Goal: Task Accomplishment & Management: Use online tool/utility

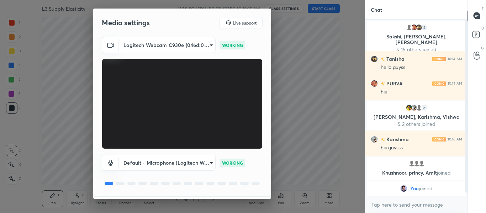
scroll to position [20, 0]
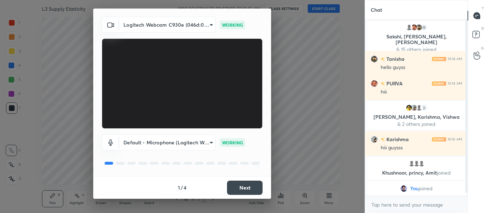
click at [249, 186] on button "Next" at bounding box center [245, 188] width 36 height 14
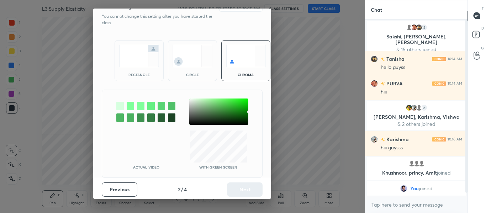
scroll to position [0, 0]
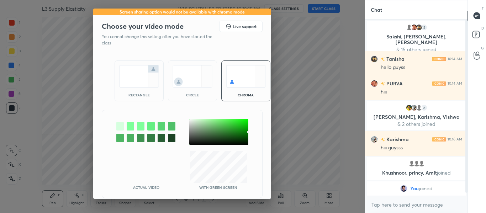
click at [155, 89] on div "rectangle" at bounding box center [139, 81] width 49 height 41
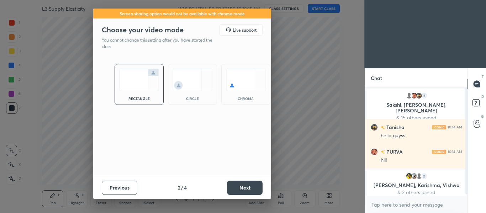
click at [155, 89] on img at bounding box center [139, 80] width 40 height 22
click at [251, 188] on button "Next" at bounding box center [245, 188] width 36 height 14
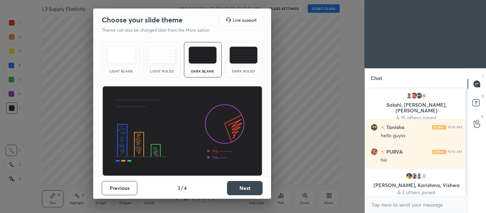
click at [251, 188] on button "Next" at bounding box center [245, 188] width 36 height 14
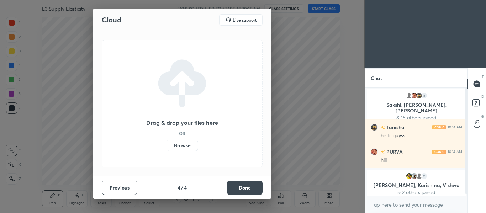
click at [251, 188] on button "Done" at bounding box center [245, 188] width 36 height 14
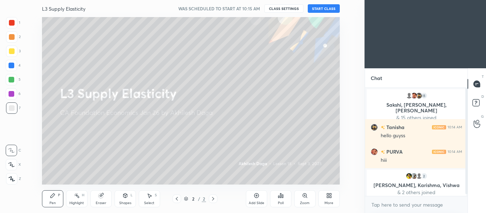
click at [327, 10] on button "START CLASS" at bounding box center [324, 8] width 32 height 9
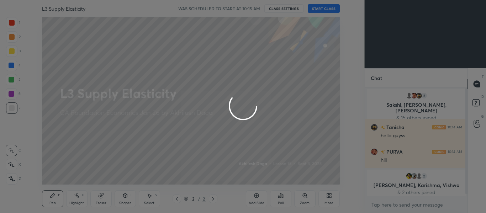
click at [327, 10] on div at bounding box center [243, 106] width 486 height 213
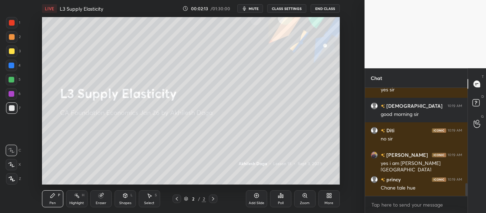
scroll to position [806, 0]
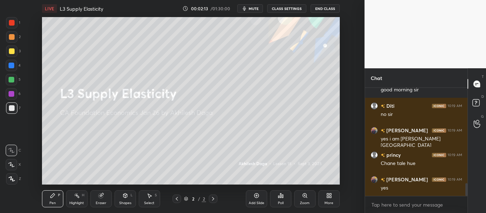
click at [13, 168] on div at bounding box center [11, 164] width 11 height 11
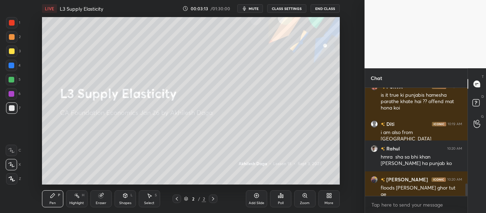
scroll to position [864, 0]
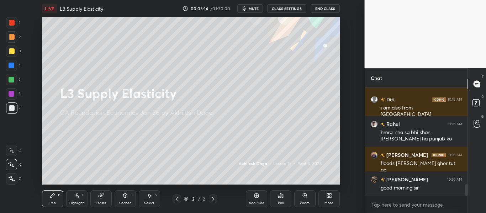
click at [11, 23] on div at bounding box center [12, 23] width 6 height 6
click at [10, 178] on icon at bounding box center [12, 179] width 6 height 5
click at [10, 166] on icon at bounding box center [11, 164] width 6 height 5
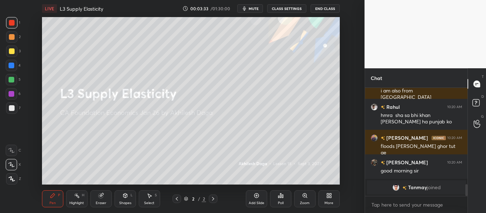
click at [329, 194] on icon at bounding box center [330, 196] width 6 height 6
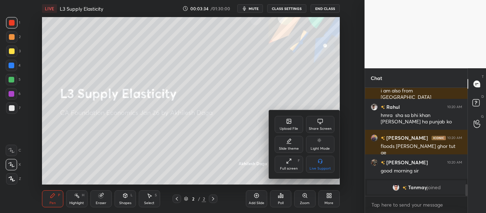
drag, startPoint x: 237, startPoint y: 172, endPoint x: 241, endPoint y: 177, distance: 6.4
click at [237, 172] on div at bounding box center [243, 106] width 486 height 213
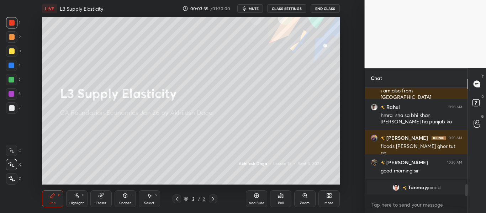
scroll to position [873, 0]
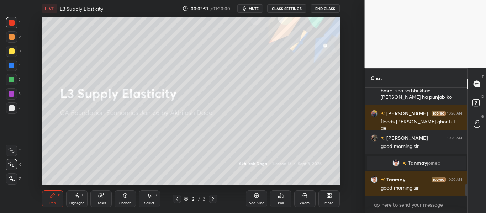
click at [258, 199] on div "Add Slide" at bounding box center [256, 199] width 21 height 17
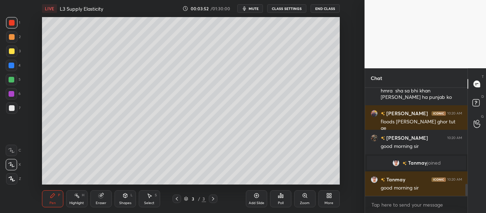
click at [131, 200] on div "Shapes L" at bounding box center [125, 199] width 21 height 17
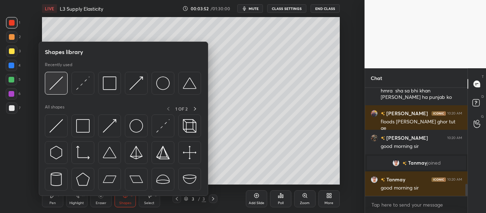
click at [56, 90] on img at bounding box center [56, 84] width 14 height 14
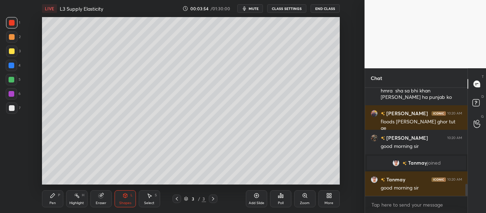
click at [11, 107] on div at bounding box center [12, 108] width 6 height 6
click at [56, 197] on div "Pen P" at bounding box center [52, 199] width 21 height 17
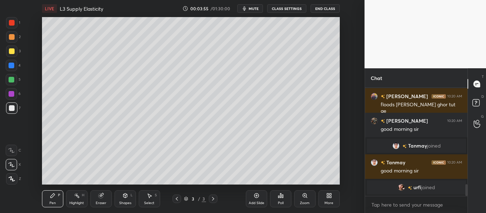
click at [124, 198] on icon at bounding box center [126, 196] width 6 height 6
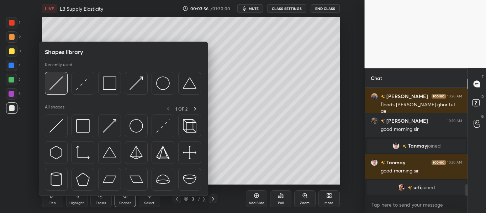
click at [58, 89] on img at bounding box center [56, 84] width 14 height 14
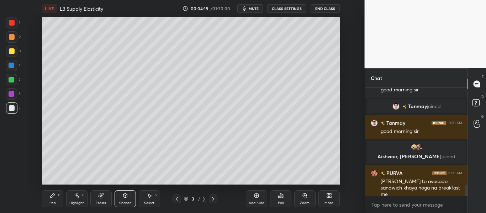
scroll to position [947, 0]
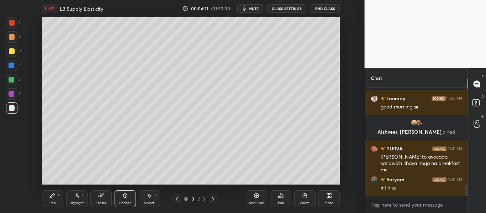
click at [54, 195] on icon at bounding box center [53, 196] width 4 height 4
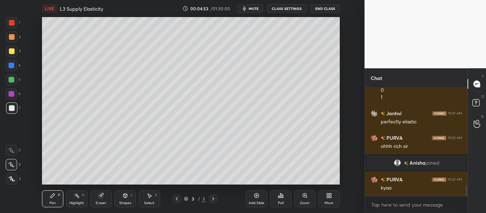
scroll to position [1026, 0]
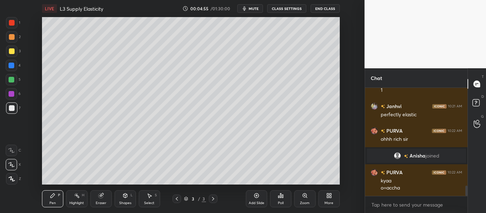
click at [102, 198] on div "Eraser" at bounding box center [100, 199] width 21 height 17
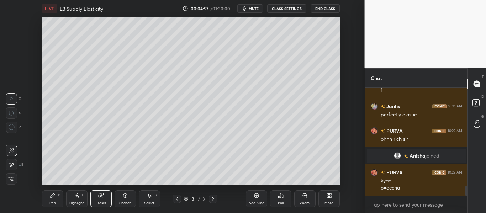
click at [55, 197] on icon at bounding box center [53, 196] width 6 height 6
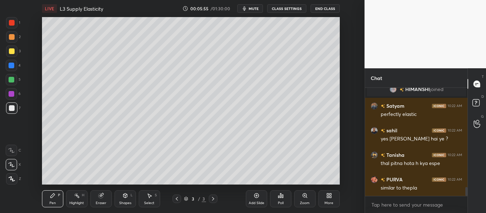
scroll to position [1212, 0]
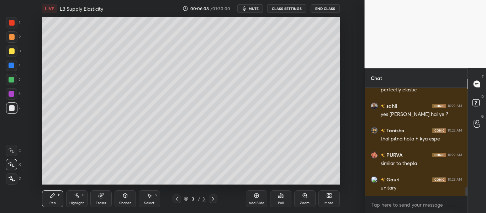
drag, startPoint x: 10, startPoint y: 52, endPoint x: 16, endPoint y: 65, distance: 14.2
click at [9, 53] on div at bounding box center [12, 51] width 6 height 6
click at [8, 148] on icon at bounding box center [11, 150] width 6 height 5
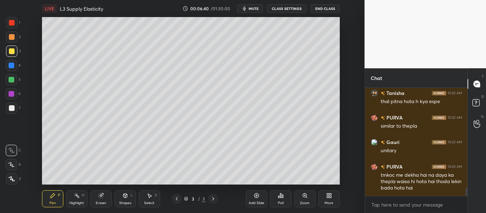
scroll to position [1274, 0]
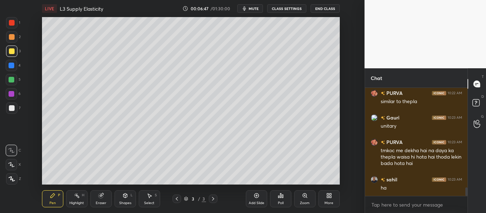
click at [11, 110] on div at bounding box center [12, 108] width 6 height 6
click at [128, 200] on div "Shapes L" at bounding box center [125, 199] width 21 height 17
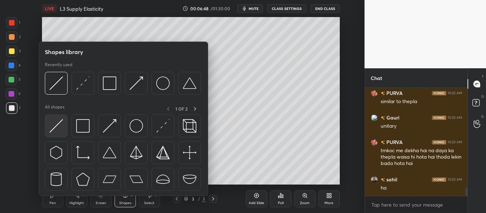
click at [66, 125] on div at bounding box center [56, 126] width 23 height 23
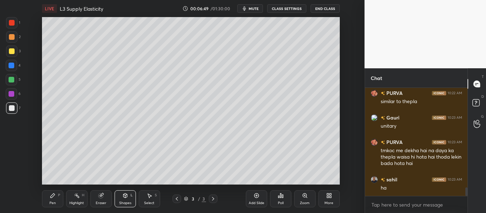
click at [46, 207] on div "Pen P" at bounding box center [52, 199] width 21 height 17
click at [12, 166] on icon at bounding box center [11, 164] width 6 height 5
click at [124, 202] on div "Shapes" at bounding box center [125, 204] width 12 height 4
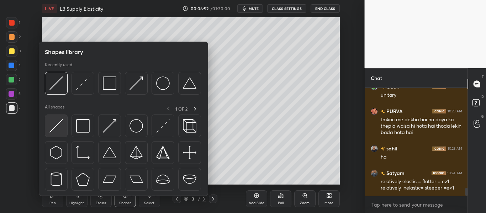
click at [59, 125] on img at bounding box center [56, 126] width 14 height 14
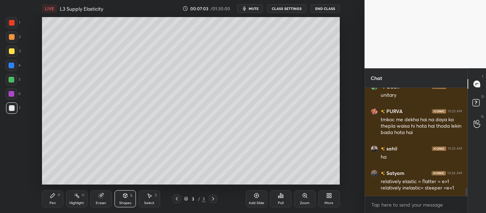
click at [277, 179] on div "LIVE L3 Supply Elasticity 00:07:03 / 01:30:00 mute CLASS SETTINGS End Class Set…" at bounding box center [191, 106] width 337 height 213
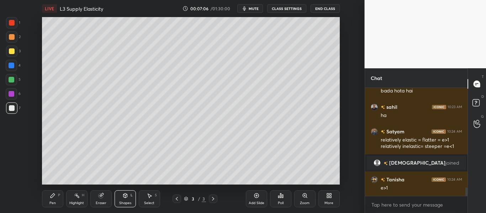
scroll to position [1239, 0]
click at [52, 198] on icon at bounding box center [53, 196] width 6 height 6
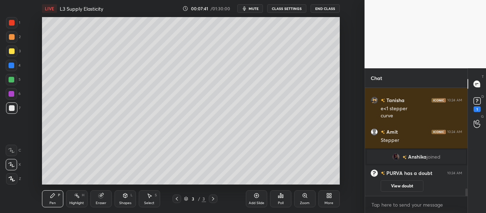
scroll to position [1498, 0]
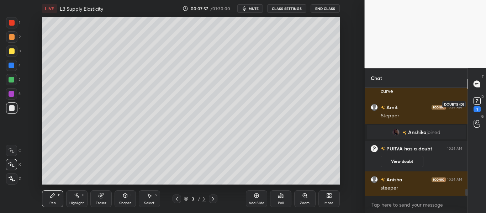
click at [478, 98] on rect at bounding box center [477, 101] width 7 height 7
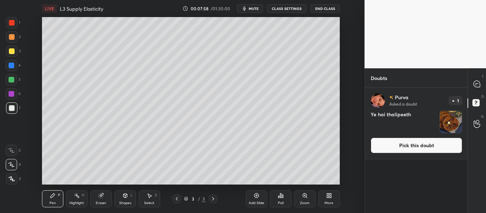
click at [407, 146] on button "Pick this doubt" at bounding box center [417, 146] width 92 height 16
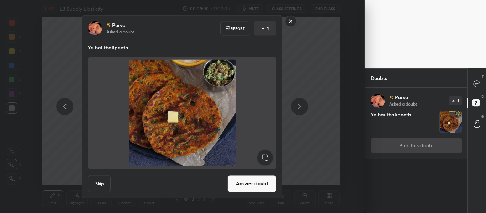
click at [266, 186] on button "Answer doubt" at bounding box center [252, 183] width 49 height 17
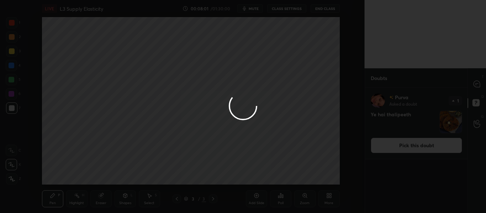
click at [477, 84] on div at bounding box center [243, 106] width 486 height 213
click at [476, 83] on div at bounding box center [243, 106] width 486 height 213
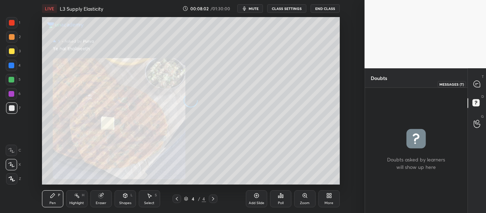
click at [475, 84] on icon at bounding box center [477, 84] width 6 height 6
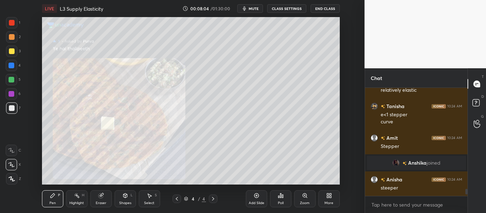
scroll to position [1602, 0]
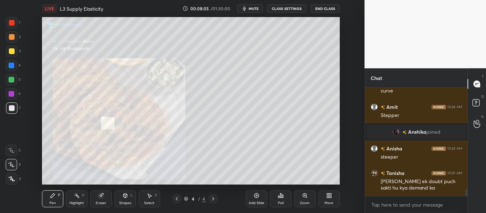
click at [303, 200] on div "Zoom" at bounding box center [305, 199] width 21 height 17
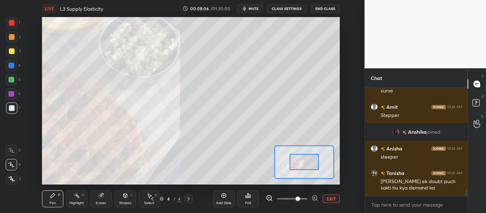
click at [299, 197] on span at bounding box center [292, 199] width 30 height 11
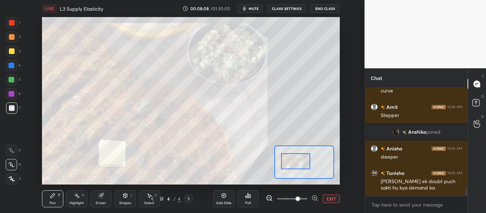
drag, startPoint x: 307, startPoint y: 160, endPoint x: 298, endPoint y: 158, distance: 8.8
click at [297, 159] on div at bounding box center [295, 161] width 29 height 16
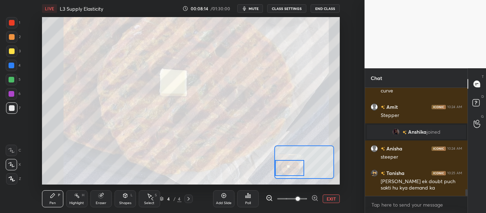
drag, startPoint x: 298, startPoint y: 157, endPoint x: 287, endPoint y: 166, distance: 14.0
click at [287, 165] on div at bounding box center [289, 168] width 29 height 16
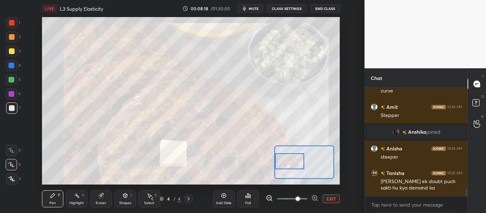
drag, startPoint x: 287, startPoint y: 168, endPoint x: 287, endPoint y: 161, distance: 7.5
click at [287, 161] on div at bounding box center [289, 161] width 29 height 16
click at [154, 198] on icon at bounding box center [153, 199] width 6 height 6
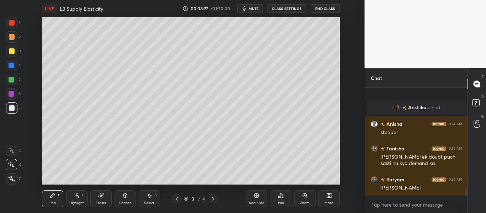
scroll to position [1658, 0]
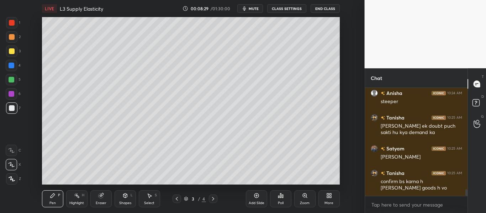
click at [213, 197] on icon at bounding box center [213, 199] width 6 height 6
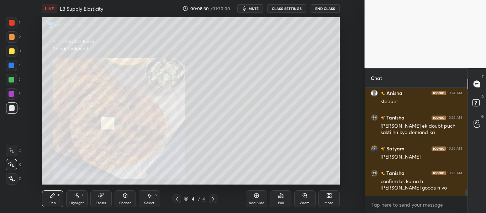
click at [307, 198] on icon at bounding box center [305, 196] width 6 height 6
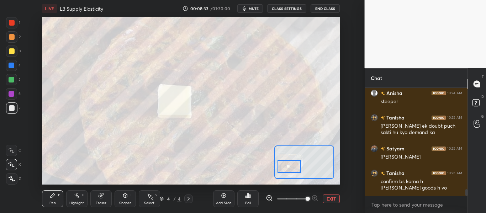
drag, startPoint x: 305, startPoint y: 161, endPoint x: 291, endPoint y: 165, distance: 15.2
click at [291, 165] on div at bounding box center [289, 166] width 23 height 13
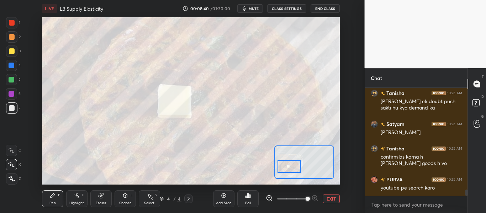
click at [148, 200] on div "Select S" at bounding box center [149, 199] width 21 height 17
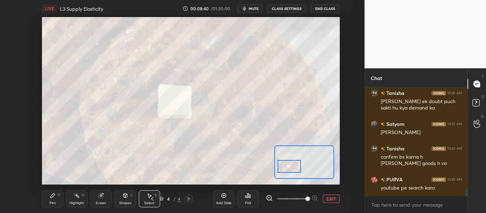
click at [153, 199] on icon at bounding box center [153, 199] width 6 height 6
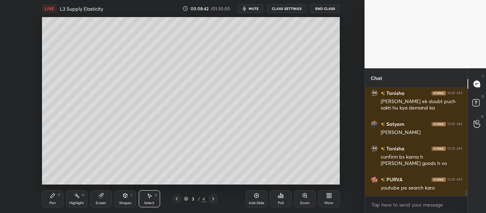
click at [63, 198] on div "Pen P" at bounding box center [52, 199] width 21 height 17
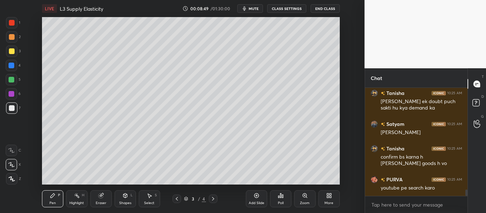
scroll to position [1707, 0]
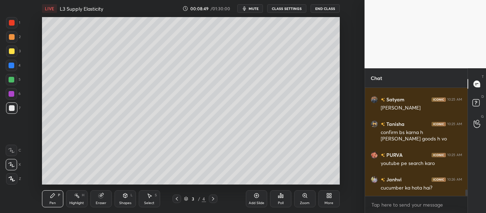
click at [77, 203] on div "Highlight" at bounding box center [76, 204] width 15 height 4
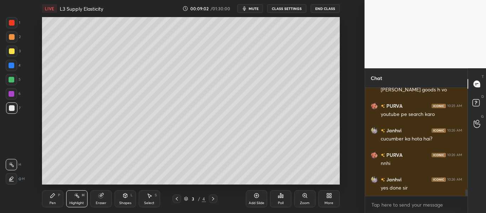
scroll to position [1781, 0]
click at [261, 198] on div "Add Slide" at bounding box center [256, 199] width 21 height 17
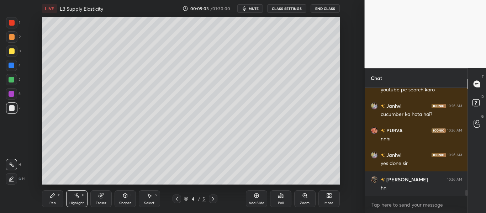
scroll to position [1812, 0]
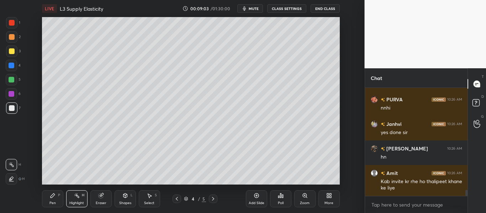
click at [54, 193] on icon at bounding box center [53, 196] width 6 height 6
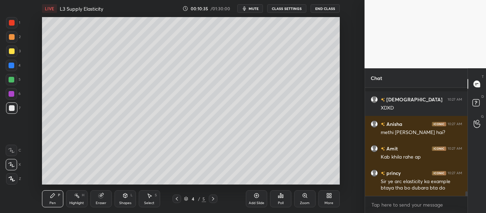
scroll to position [2355, 0]
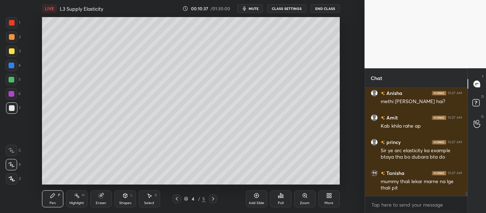
click at [257, 202] on div "Add Slide" at bounding box center [257, 204] width 16 height 4
drag, startPoint x: 125, startPoint y: 204, endPoint x: 125, endPoint y: 197, distance: 7.5
click at [125, 204] on div "Shapes" at bounding box center [125, 204] width 12 height 4
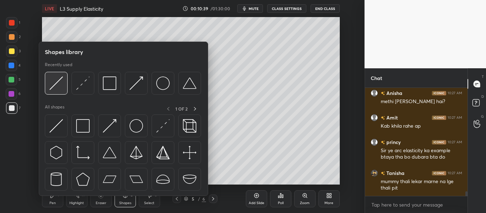
click at [62, 84] on img at bounding box center [56, 84] width 14 height 14
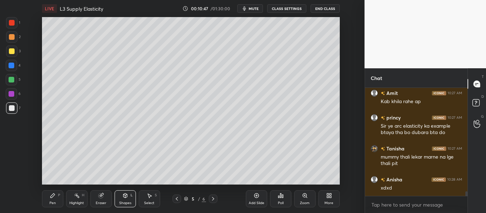
scroll to position [2404, 0]
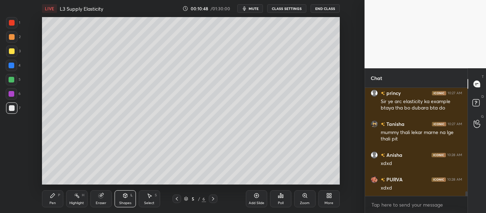
click at [58, 204] on div "Pen P" at bounding box center [52, 199] width 21 height 17
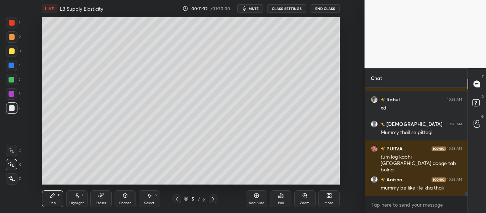
scroll to position [2558, 0]
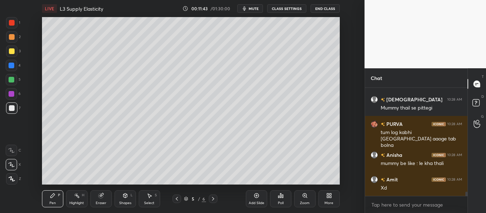
click at [213, 198] on icon at bounding box center [213, 199] width 6 height 6
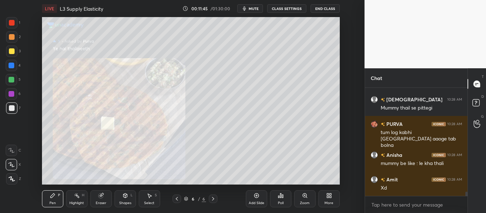
click at [214, 197] on icon at bounding box center [213, 199] width 6 height 6
click at [260, 202] on div "Add Slide" at bounding box center [257, 204] width 16 height 4
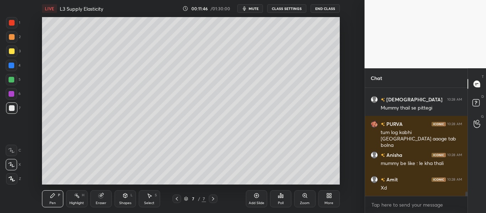
click at [327, 197] on icon at bounding box center [330, 196] width 6 height 6
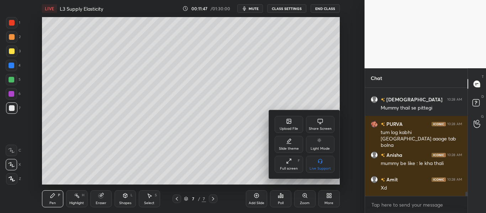
click at [291, 121] on icon at bounding box center [289, 121] width 4 height 4
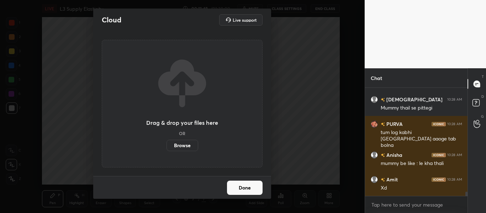
click at [187, 146] on label "Browse" at bounding box center [183, 145] width 32 height 11
click at [167, 146] on input "Browse" at bounding box center [167, 145] width 0 height 11
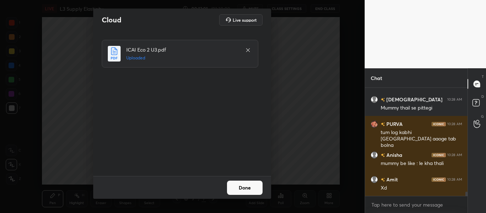
click at [249, 190] on button "Done" at bounding box center [245, 188] width 36 height 14
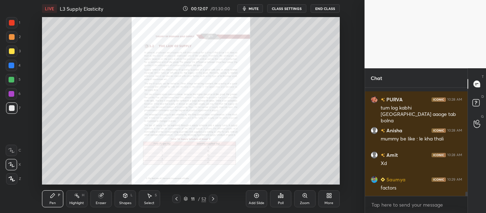
scroll to position [2607, 0]
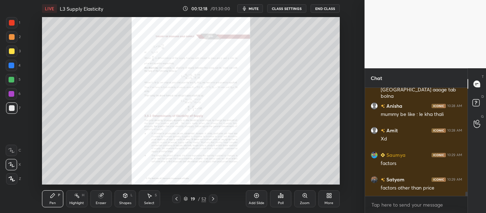
click at [300, 198] on div "Zoom" at bounding box center [305, 199] width 21 height 17
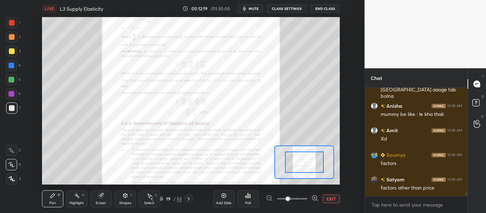
click at [303, 200] on span at bounding box center [292, 199] width 30 height 11
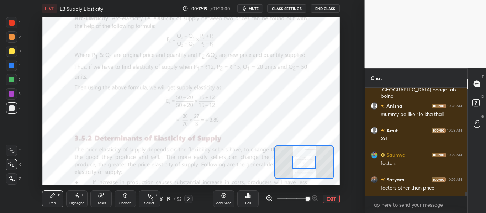
drag, startPoint x: 303, startPoint y: 200, endPoint x: 308, endPoint y: 196, distance: 5.8
click at [306, 199] on span at bounding box center [308, 199] width 4 height 4
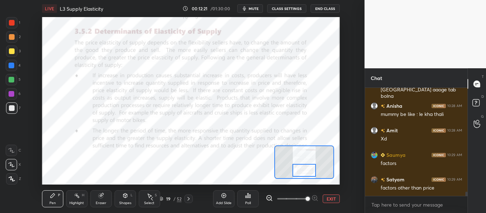
drag, startPoint x: 306, startPoint y: 165, endPoint x: 306, endPoint y: 171, distance: 6.8
click at [306, 171] on div at bounding box center [304, 170] width 23 height 13
drag, startPoint x: 12, startPoint y: 21, endPoint x: 41, endPoint y: 48, distance: 39.6
click at [12, 21] on div at bounding box center [12, 23] width 6 height 6
click at [10, 178] on icon at bounding box center [12, 179] width 6 height 4
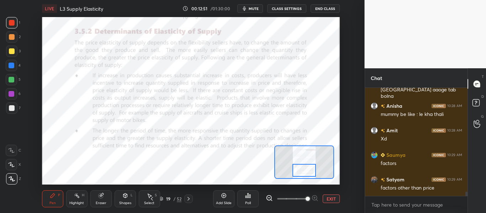
click at [126, 199] on div "Shapes L" at bounding box center [125, 199] width 21 height 17
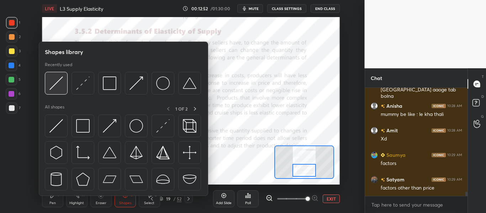
click at [64, 87] on div at bounding box center [56, 83] width 23 height 23
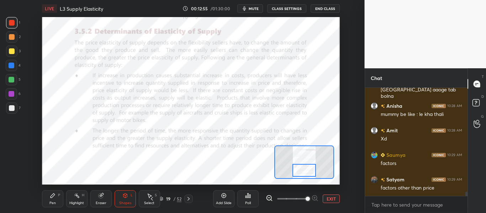
click at [51, 200] on div "Pen P" at bounding box center [52, 199] width 21 height 17
click at [14, 163] on icon at bounding box center [11, 164] width 6 height 5
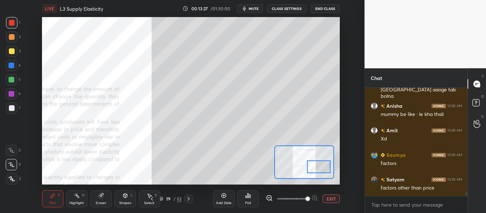
drag, startPoint x: 307, startPoint y: 174, endPoint x: 324, endPoint y: 170, distance: 17.9
click at [324, 170] on div at bounding box center [318, 167] width 23 height 13
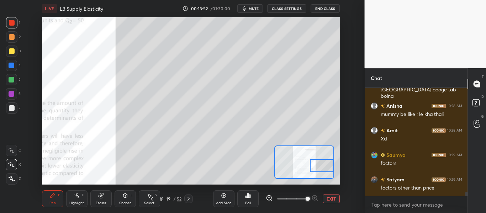
scroll to position [2632, 0]
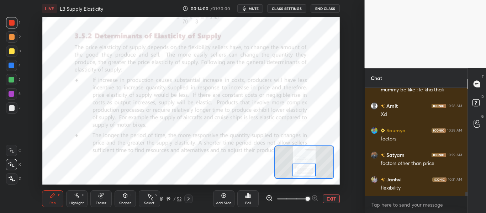
drag, startPoint x: 323, startPoint y: 166, endPoint x: 306, endPoint y: 171, distance: 17.8
click at [306, 171] on div at bounding box center [304, 170] width 23 height 13
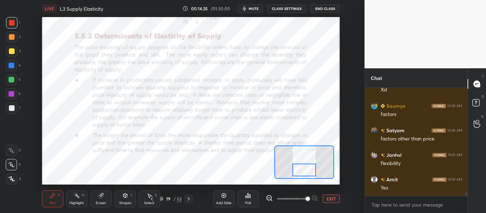
click at [130, 198] on div "Shapes L" at bounding box center [125, 199] width 21 height 17
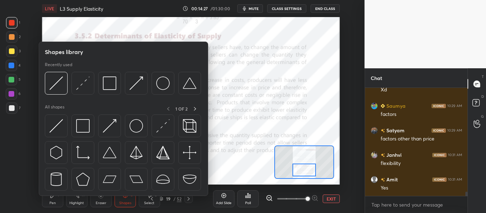
click at [12, 65] on div at bounding box center [12, 66] width 6 height 6
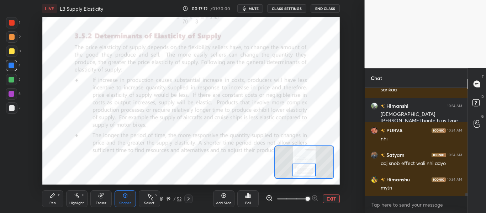
scroll to position [3518, 0]
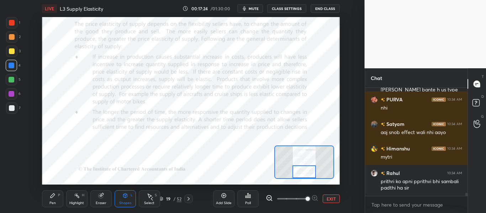
click at [307, 174] on div at bounding box center [304, 172] width 23 height 13
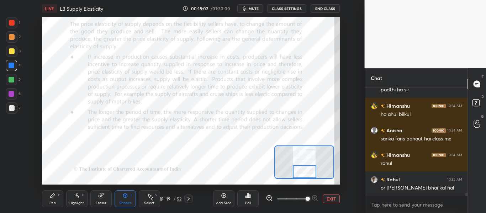
scroll to position [3640, 0]
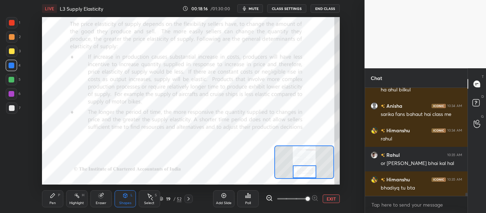
click at [228, 199] on div "Add Slide" at bounding box center [223, 199] width 21 height 17
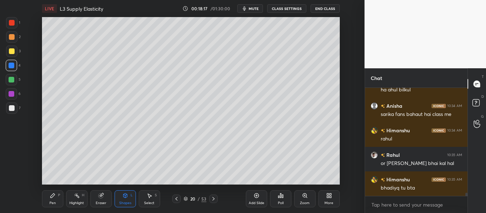
click at [49, 199] on div "Pen P" at bounding box center [52, 199] width 21 height 17
click at [8, 108] on div at bounding box center [11, 108] width 11 height 11
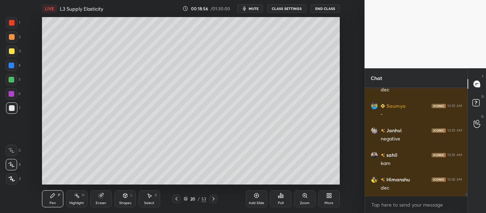
scroll to position [3843, 0]
drag, startPoint x: 174, startPoint y: 196, endPoint x: 193, endPoint y: 198, distance: 19.3
click at [174, 197] on icon at bounding box center [177, 199] width 6 height 6
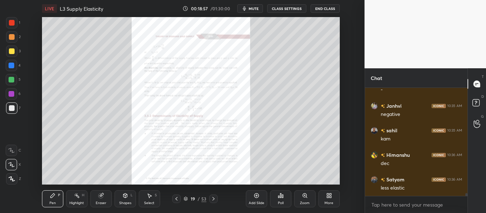
click at [305, 202] on div "Zoom" at bounding box center [305, 204] width 10 height 4
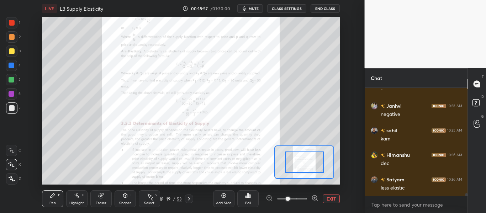
click at [305, 201] on span at bounding box center [292, 199] width 30 height 11
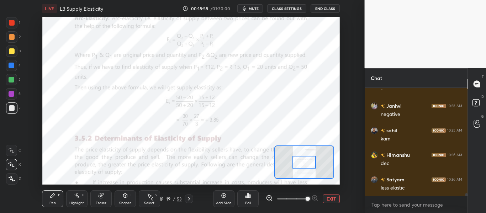
click at [306, 201] on span at bounding box center [308, 199] width 4 height 4
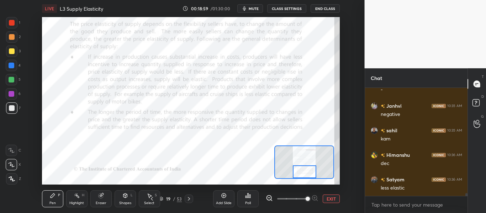
drag, startPoint x: 307, startPoint y: 162, endPoint x: 307, endPoint y: 173, distance: 11.4
click at [307, 173] on div at bounding box center [304, 172] width 23 height 13
click at [189, 199] on icon at bounding box center [189, 199] width 6 height 6
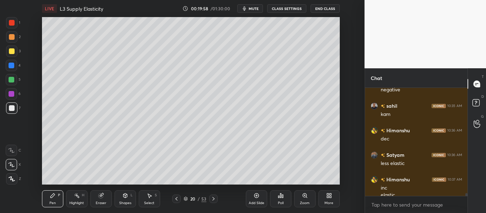
scroll to position [3875, 0]
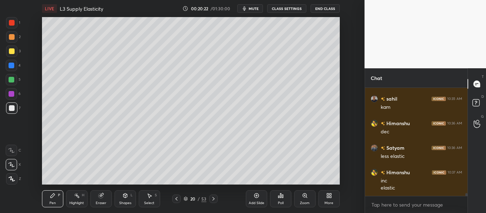
drag, startPoint x: 177, startPoint y: 199, endPoint x: 198, endPoint y: 193, distance: 21.3
click at [178, 199] on icon at bounding box center [177, 199] width 6 height 6
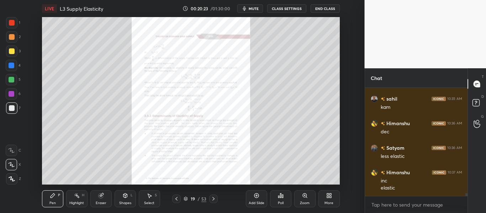
click at [302, 199] on div "Zoom" at bounding box center [305, 199] width 21 height 17
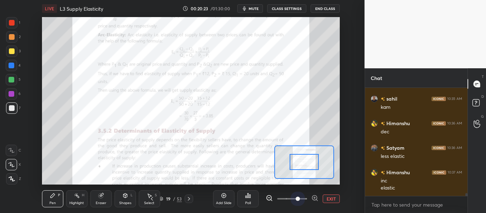
click at [302, 199] on span at bounding box center [292, 199] width 30 height 11
click at [300, 199] on span at bounding box center [298, 199] width 4 height 4
click at [300, 198] on span at bounding box center [298, 199] width 4 height 4
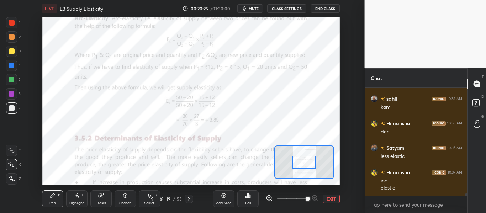
scroll to position [3882, 0]
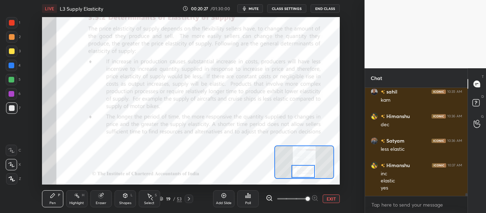
drag, startPoint x: 307, startPoint y: 163, endPoint x: 306, endPoint y: 170, distance: 6.8
click at [306, 170] on div at bounding box center [303, 171] width 23 height 13
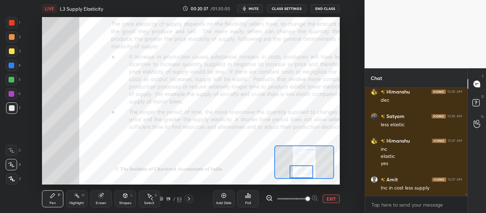
drag, startPoint x: 307, startPoint y: 170, endPoint x: 290, endPoint y: 172, distance: 16.8
click at [290, 174] on div at bounding box center [301, 172] width 23 height 13
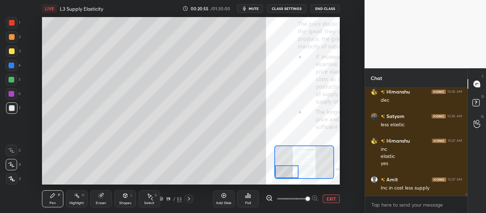
scroll to position [3931, 0]
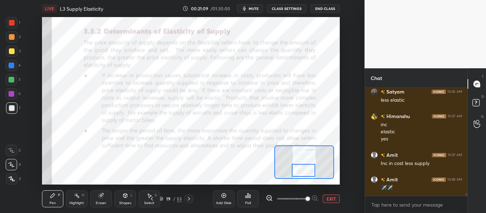
drag, startPoint x: 290, startPoint y: 172, endPoint x: 306, endPoint y: 171, distance: 16.8
click at [306, 171] on div at bounding box center [303, 170] width 23 height 13
click at [10, 23] on div at bounding box center [12, 23] width 6 height 6
click at [189, 200] on icon at bounding box center [189, 199] width 6 height 6
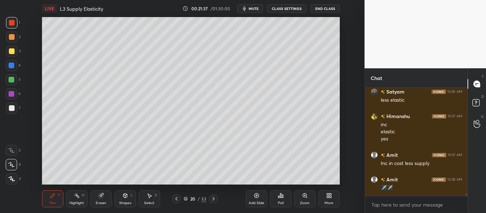
click at [10, 112] on div at bounding box center [11, 108] width 11 height 11
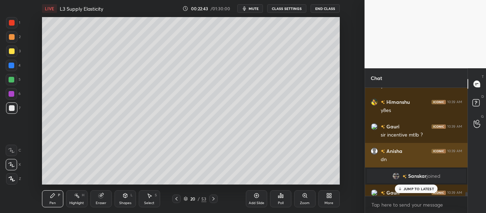
scroll to position [3203, 0]
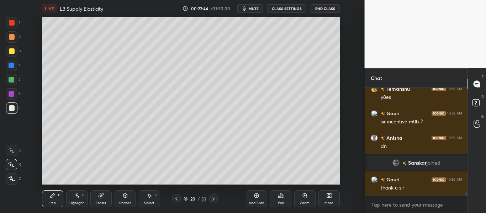
click at [390, 163] on div "[PERSON_NAME] joined" at bounding box center [416, 163] width 99 height 14
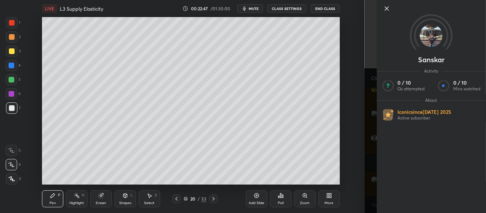
click at [390, 163] on div "Sanskar Activity 0 / 10 Qs attempted 0 / 10 Mins watched About Iconic since [DA…" at bounding box center [431, 106] width 109 height 213
click at [374, 158] on div "Sanskar Activity 0 / 10 Qs attempted 0 / 10 Mins watched About Iconic since [DA…" at bounding box center [426, 106] width 122 height 213
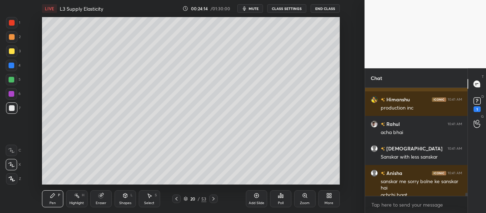
scroll to position [3466, 0]
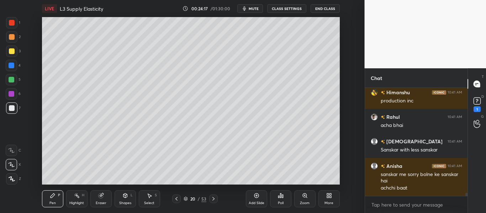
click at [253, 7] on span "mute" at bounding box center [254, 8] width 10 height 5
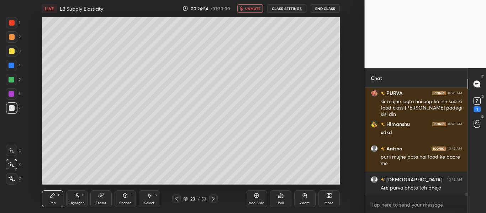
scroll to position [3682, 0]
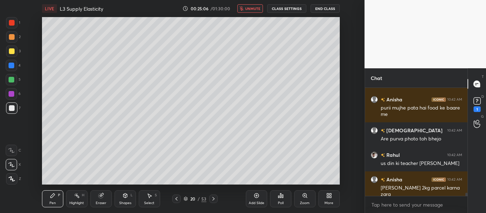
click at [251, 10] on span "unmute" at bounding box center [252, 8] width 15 height 5
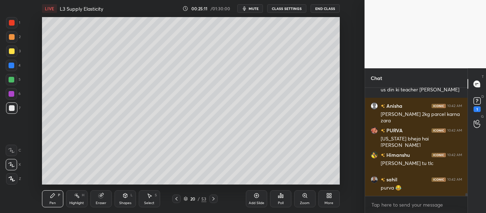
scroll to position [3805, 0]
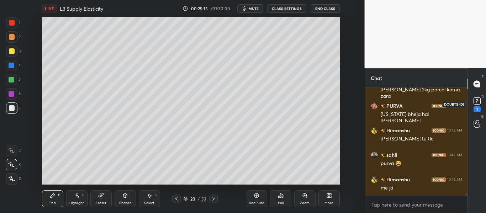
click at [476, 101] on rect at bounding box center [477, 101] width 7 height 7
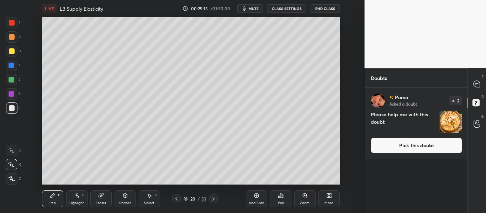
click at [421, 146] on button "Pick this doubt" at bounding box center [417, 146] width 92 height 16
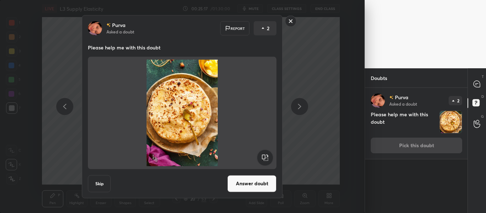
click at [259, 182] on button "Answer doubt" at bounding box center [252, 183] width 49 height 17
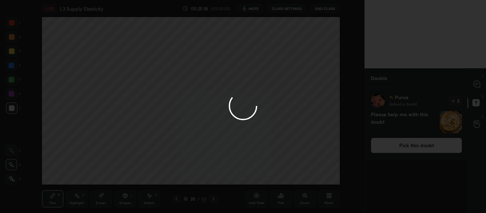
click at [480, 79] on div at bounding box center [243, 106] width 486 height 213
click at [476, 81] on div at bounding box center [243, 106] width 486 height 213
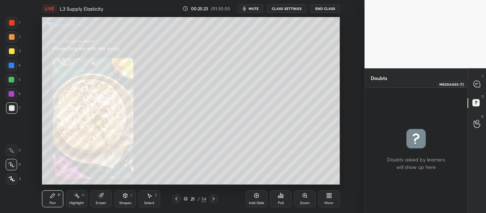
click at [481, 85] on icon at bounding box center [477, 83] width 7 height 7
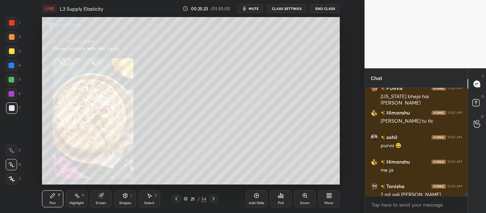
scroll to position [3928, 0]
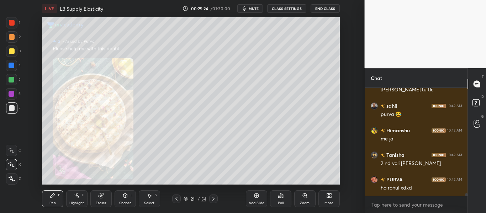
click at [304, 202] on div "Zoom" at bounding box center [305, 204] width 10 height 4
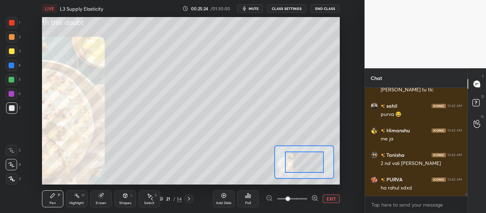
click at [304, 202] on span at bounding box center [292, 199] width 30 height 11
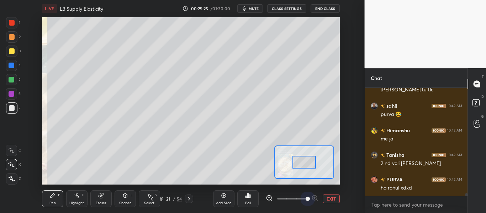
drag, startPoint x: 304, startPoint y: 202, endPoint x: 304, endPoint y: 181, distance: 21.0
click at [306, 198] on span at bounding box center [308, 199] width 4 height 4
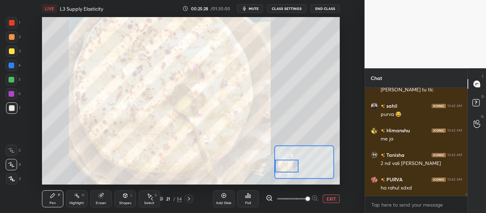
drag, startPoint x: 308, startPoint y: 168, endPoint x: 275, endPoint y: 172, distance: 33.0
click at [275, 172] on div at bounding box center [286, 166] width 23 height 13
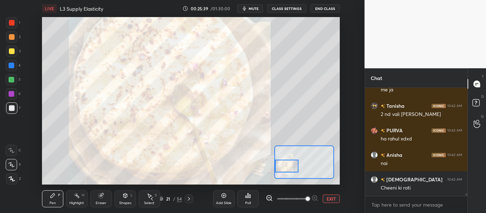
scroll to position [4002, 0]
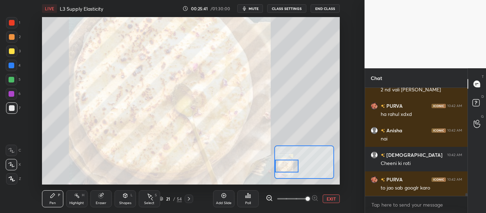
click at [153, 198] on icon at bounding box center [152, 199] width 2 height 4
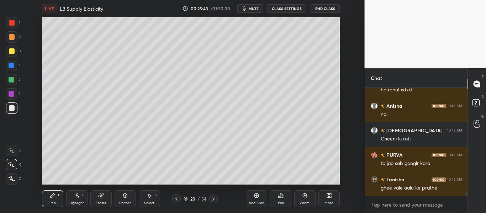
scroll to position [4051, 0]
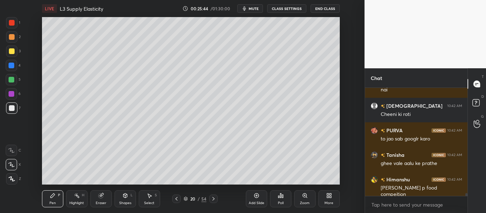
click at [177, 199] on icon at bounding box center [177, 199] width 6 height 6
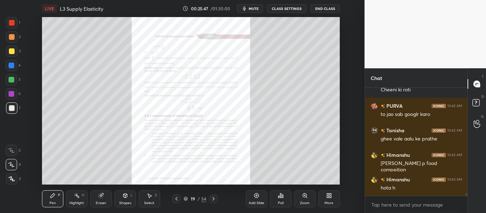
scroll to position [4100, 0]
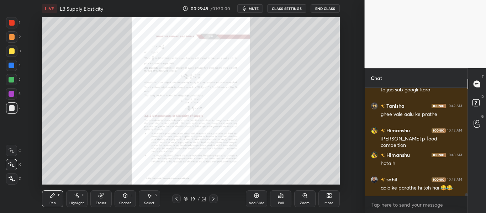
click at [298, 199] on div "Zoom" at bounding box center [305, 199] width 21 height 17
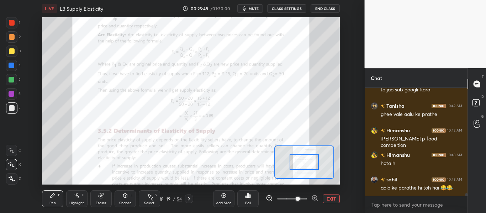
click at [300, 199] on span at bounding box center [298, 199] width 4 height 4
drag, startPoint x: 293, startPoint y: 195, endPoint x: 306, endPoint y: 193, distance: 12.5
click at [306, 194] on span at bounding box center [292, 199] width 30 height 11
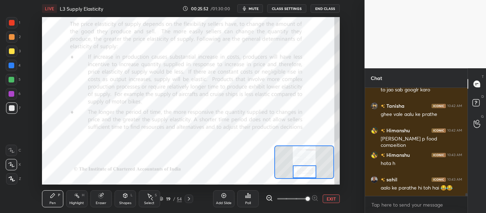
drag, startPoint x: 306, startPoint y: 163, endPoint x: 306, endPoint y: 173, distance: 10.0
click at [306, 173] on div at bounding box center [304, 172] width 23 height 13
click at [305, 172] on div at bounding box center [304, 172] width 23 height 13
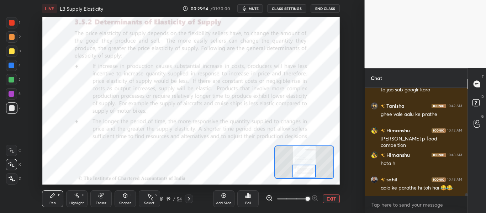
scroll to position [4124, 0]
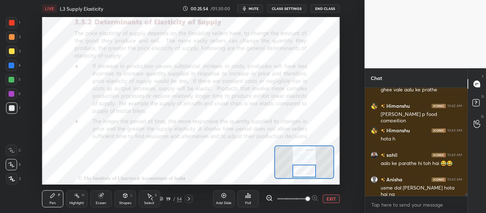
click at [305, 171] on div at bounding box center [304, 171] width 23 height 13
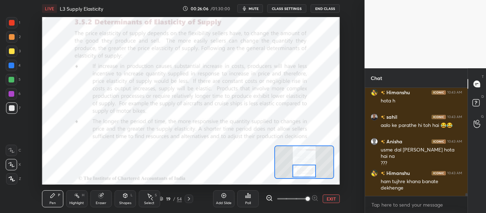
scroll to position [4187, 0]
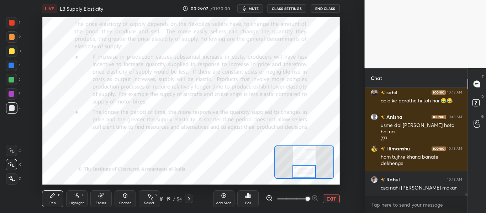
click at [308, 173] on div at bounding box center [304, 172] width 23 height 13
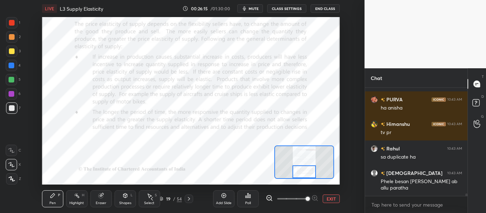
scroll to position [4316, 0]
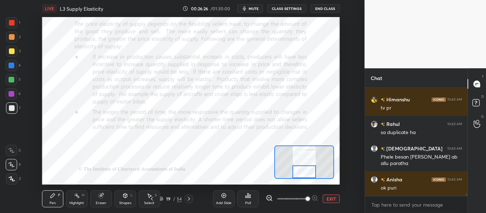
click at [11, 22] on div at bounding box center [12, 23] width 6 height 6
click at [224, 198] on icon at bounding box center [224, 196] width 6 height 6
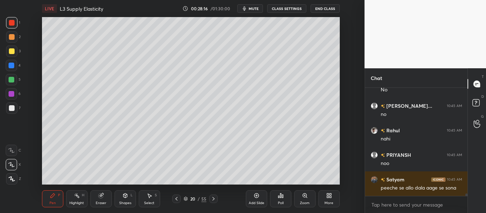
scroll to position [4710, 0]
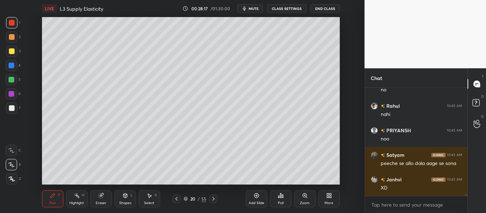
drag, startPoint x: 175, startPoint y: 197, endPoint x: 179, endPoint y: 198, distance: 3.6
click at [175, 198] on icon at bounding box center [177, 199] width 6 height 6
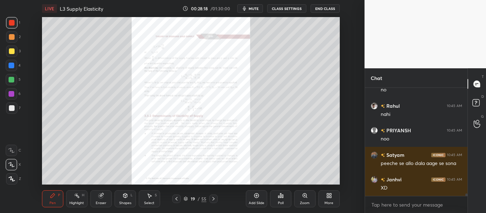
click at [304, 200] on div "Zoom" at bounding box center [305, 199] width 21 height 17
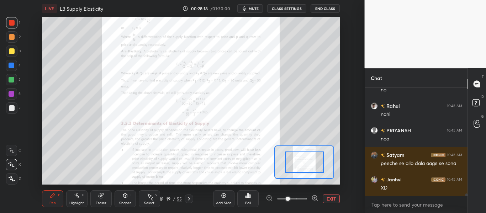
click at [304, 199] on span at bounding box center [292, 199] width 30 height 11
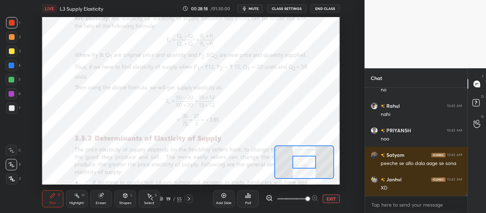
drag, startPoint x: 304, startPoint y: 199, endPoint x: 305, endPoint y: 187, distance: 12.5
click at [306, 199] on span at bounding box center [308, 199] width 4 height 4
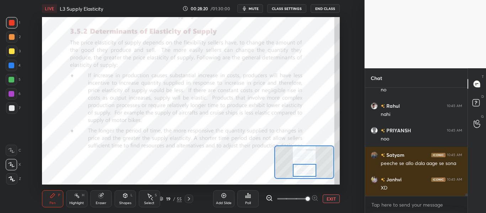
drag, startPoint x: 307, startPoint y: 167, endPoint x: 307, endPoint y: 176, distance: 9.6
click at [307, 176] on div at bounding box center [304, 170] width 23 height 13
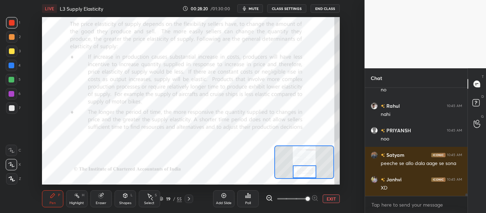
click at [307, 175] on div at bounding box center [304, 172] width 23 height 13
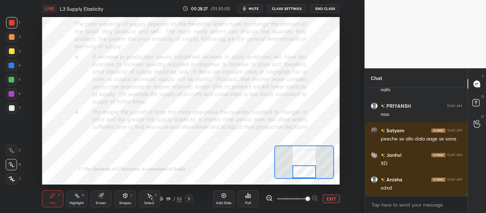
scroll to position [4759, 0]
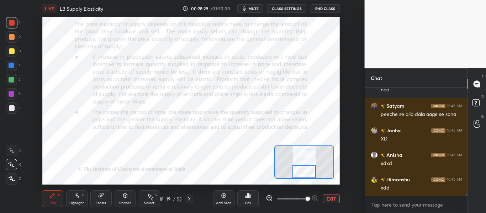
click at [188, 198] on icon at bounding box center [189, 199] width 6 height 6
click at [172, 198] on div "19" at bounding box center [168, 199] width 7 height 4
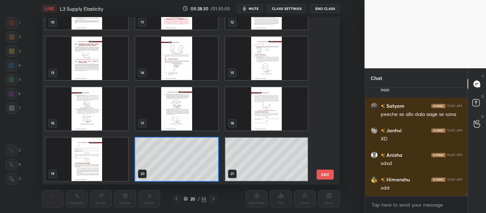
scroll to position [4766, 0]
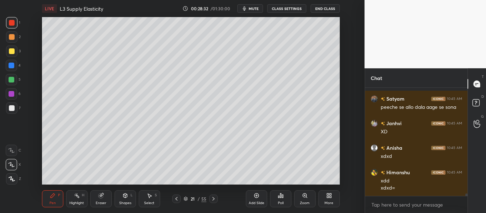
click at [11, 109] on div at bounding box center [12, 108] width 6 height 6
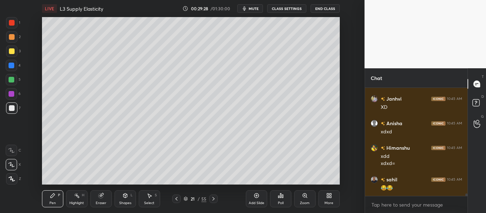
click at [257, 203] on div "Add Slide" at bounding box center [257, 204] width 16 height 4
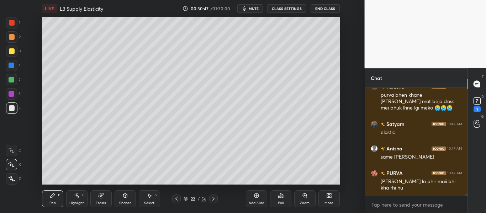
scroll to position [4594, 0]
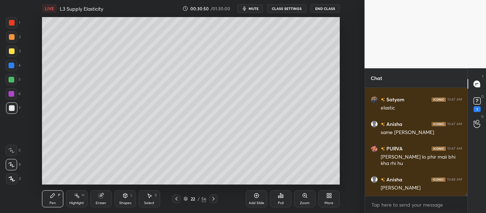
click at [99, 199] on div "Eraser" at bounding box center [100, 199] width 21 height 17
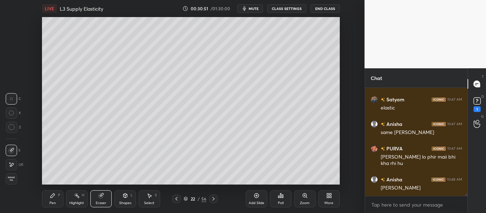
click at [12, 167] on icon at bounding box center [12, 165] width 6 height 6
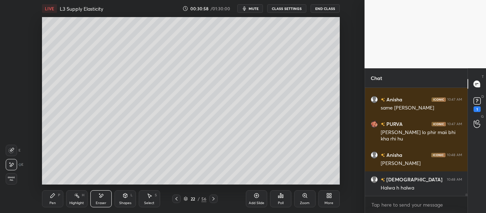
scroll to position [4643, 0]
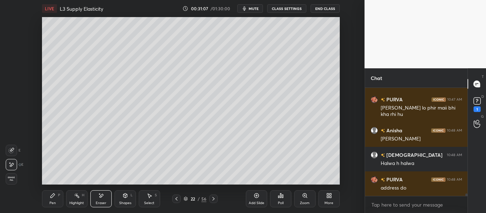
click at [177, 199] on icon at bounding box center [177, 199] width 6 height 6
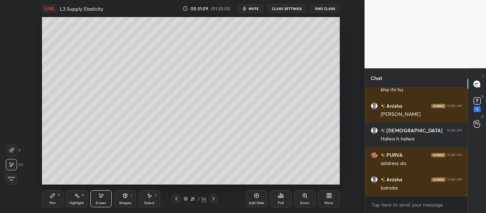
click at [175, 200] on icon at bounding box center [177, 199] width 6 height 6
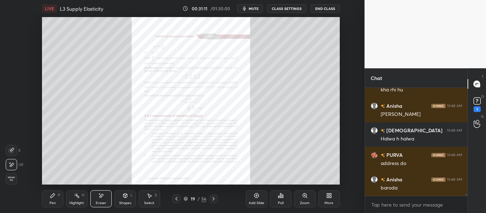
click at [214, 199] on icon at bounding box center [214, 199] width 6 height 6
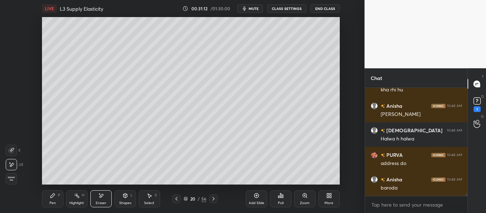
click at [214, 200] on icon at bounding box center [214, 199] width 6 height 6
click at [214, 199] on icon at bounding box center [214, 199] width 2 height 4
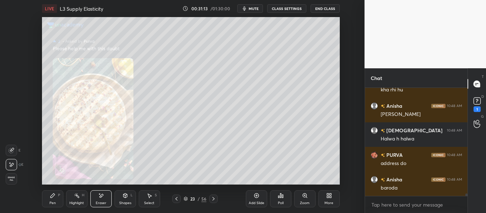
click at [214, 199] on icon at bounding box center [214, 199] width 2 height 4
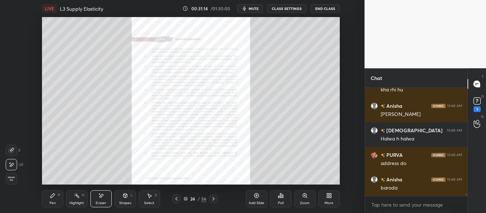
click at [307, 197] on icon at bounding box center [305, 196] width 4 height 4
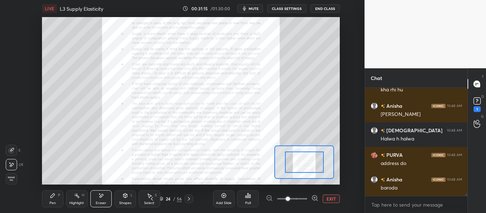
click at [307, 197] on span at bounding box center [292, 199] width 30 height 11
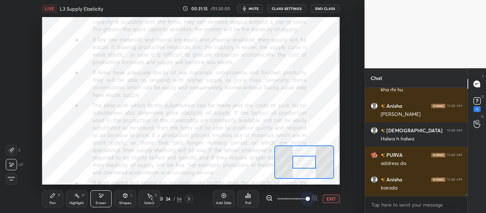
drag, startPoint x: 307, startPoint y: 197, endPoint x: 313, endPoint y: 187, distance: 11.6
click at [307, 197] on span at bounding box center [308, 199] width 4 height 4
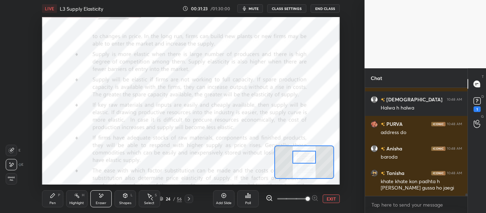
drag, startPoint x: 305, startPoint y: 162, endPoint x: 305, endPoint y: 157, distance: 5.0
click at [305, 157] on div at bounding box center [304, 157] width 23 height 13
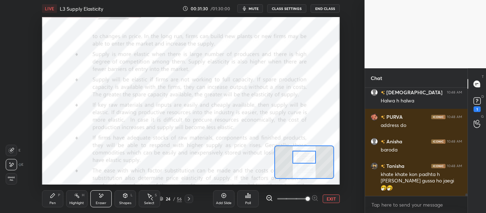
click at [127, 202] on div "Shapes" at bounding box center [125, 204] width 12 height 4
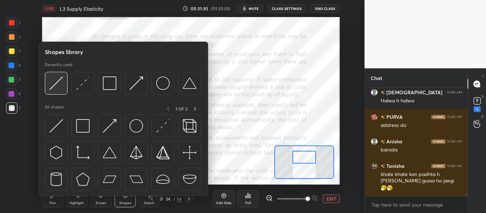
click at [59, 87] on img at bounding box center [56, 84] width 14 height 14
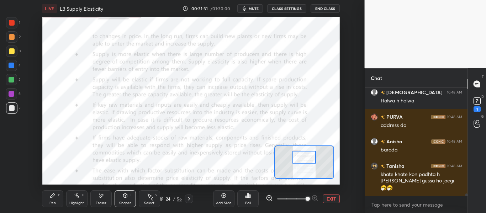
scroll to position [4730, 0]
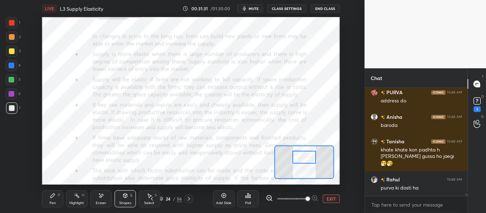
drag, startPoint x: 12, startPoint y: 24, endPoint x: 22, endPoint y: 27, distance: 11.2
click at [12, 24] on div at bounding box center [12, 23] width 6 height 6
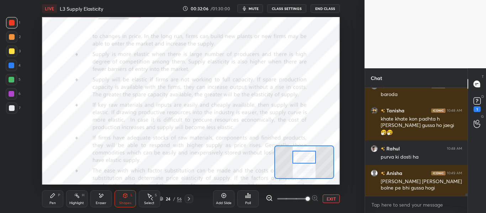
click at [223, 199] on div "Add Slide" at bounding box center [223, 199] width 21 height 17
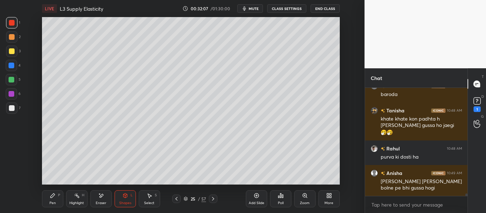
scroll to position [4786, 0]
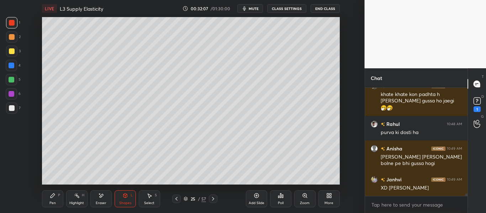
drag, startPoint x: 48, startPoint y: 195, endPoint x: 54, endPoint y: 191, distance: 7.0
click at [48, 196] on div "Pen P" at bounding box center [52, 199] width 21 height 17
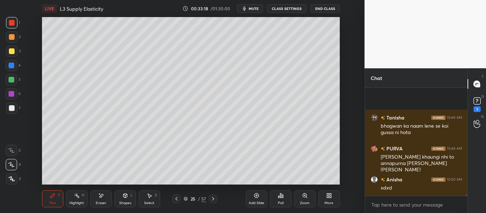
scroll to position [5002, 0]
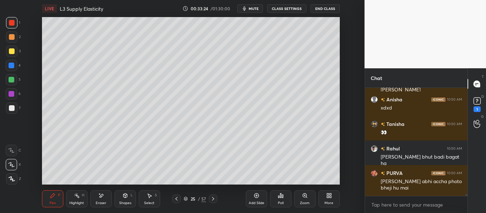
click at [479, 98] on icon at bounding box center [477, 101] width 11 height 11
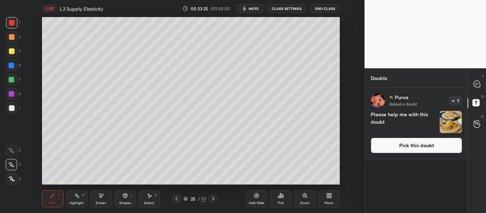
click at [415, 141] on button "Pick this doubt" at bounding box center [417, 146] width 92 height 16
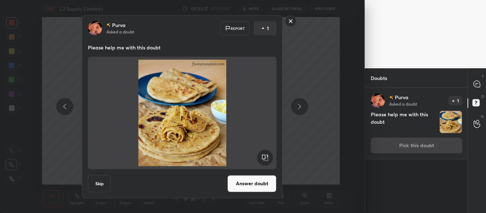
click at [292, 21] on rect at bounding box center [291, 21] width 11 height 11
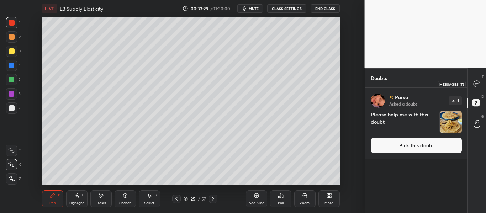
click at [479, 83] on icon at bounding box center [477, 84] width 6 height 6
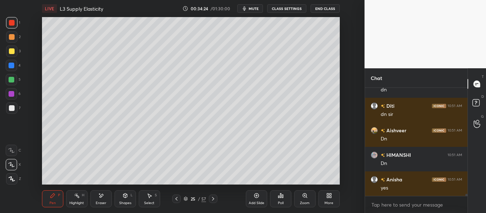
scroll to position [5506, 0]
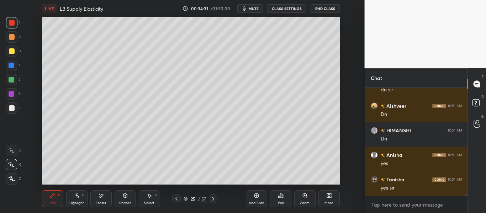
click at [11, 51] on div at bounding box center [12, 51] width 6 height 6
click at [14, 68] on div at bounding box center [11, 65] width 11 height 11
click at [174, 199] on icon at bounding box center [177, 199] width 6 height 6
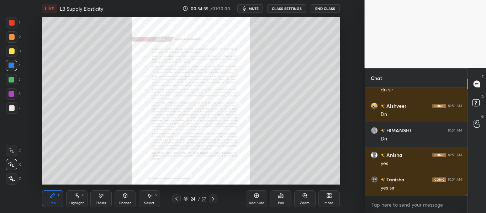
click at [304, 202] on div "Zoom" at bounding box center [305, 204] width 10 height 4
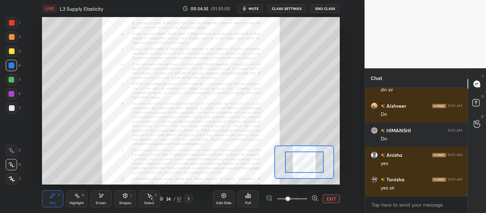
click at [305, 201] on span at bounding box center [292, 199] width 30 height 11
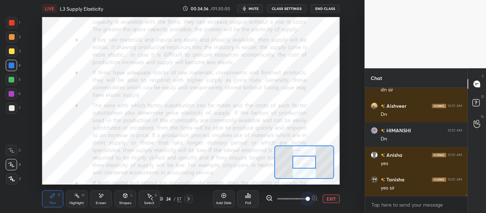
drag, startPoint x: 306, startPoint y: 201, endPoint x: 309, endPoint y: 156, distance: 45.0
click at [306, 200] on span at bounding box center [308, 199] width 4 height 4
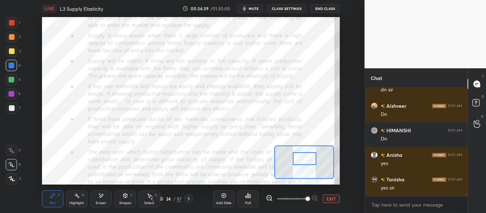
click at [307, 158] on div at bounding box center [304, 158] width 23 height 13
click at [187, 202] on div at bounding box center [188, 199] width 9 height 9
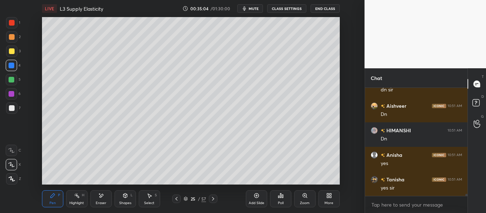
click at [176, 198] on icon at bounding box center [177, 199] width 6 height 6
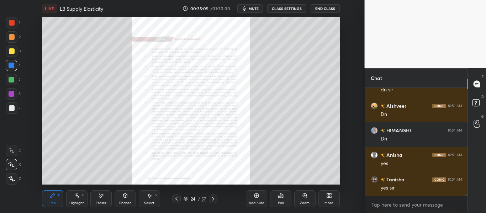
click at [212, 198] on icon at bounding box center [213, 199] width 6 height 6
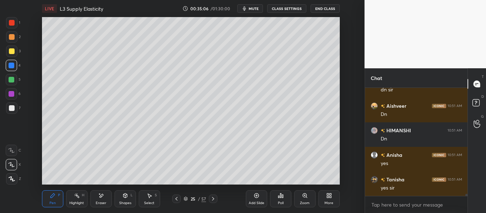
click at [213, 198] on icon at bounding box center [213, 199] width 6 height 6
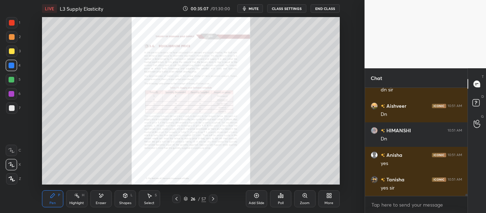
drag, startPoint x: 177, startPoint y: 200, endPoint x: 180, endPoint y: 197, distance: 4.5
click at [177, 199] on icon at bounding box center [177, 199] width 6 height 6
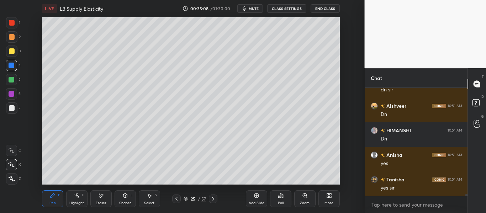
click at [259, 200] on div "Add Slide" at bounding box center [256, 199] width 21 height 17
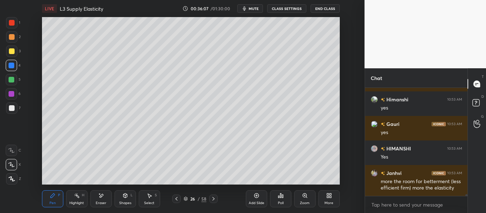
scroll to position [5881, 0]
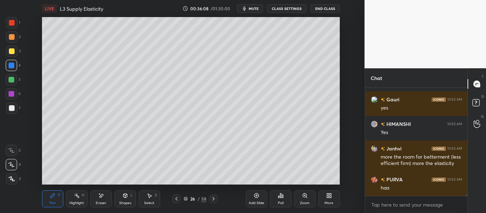
click at [174, 198] on div at bounding box center [176, 199] width 9 height 9
click at [177, 198] on icon at bounding box center [177, 199] width 6 height 6
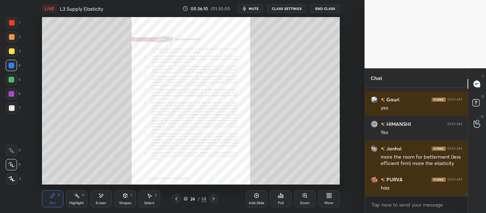
click at [304, 196] on icon at bounding box center [304, 196] width 1 height 0
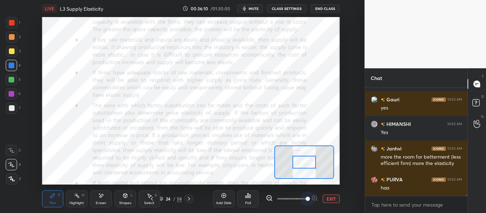
click at [305, 196] on span at bounding box center [292, 199] width 30 height 11
click at [306, 197] on span at bounding box center [308, 199] width 4 height 4
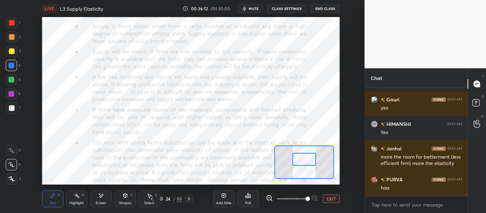
click at [309, 157] on div at bounding box center [304, 159] width 23 height 13
click at [187, 198] on icon at bounding box center [189, 199] width 6 height 6
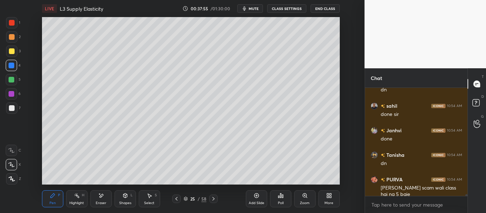
scroll to position [6053, 0]
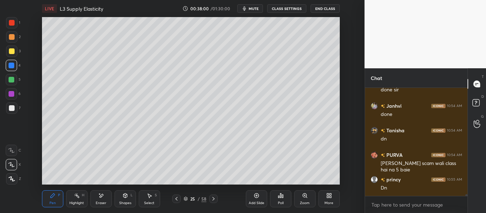
click at [178, 198] on icon at bounding box center [177, 199] width 6 height 6
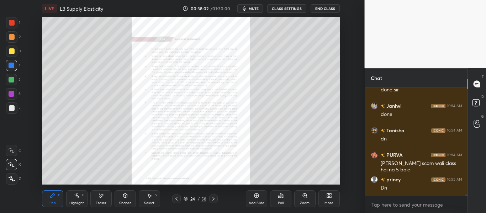
click at [302, 199] on div "Zoom" at bounding box center [305, 199] width 21 height 17
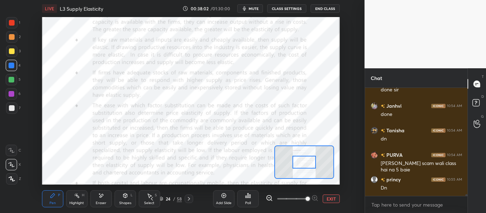
click at [306, 199] on span at bounding box center [308, 199] width 4 height 4
click at [306, 198] on span at bounding box center [308, 199] width 4 height 4
drag, startPoint x: 299, startPoint y: 199, endPoint x: 308, endPoint y: 198, distance: 8.2
click at [307, 198] on span at bounding box center [292, 199] width 30 height 11
click at [306, 161] on div at bounding box center [304, 162] width 23 height 13
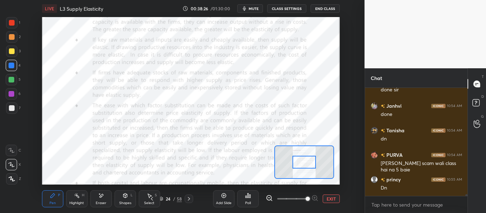
click at [187, 199] on icon at bounding box center [189, 199] width 6 height 6
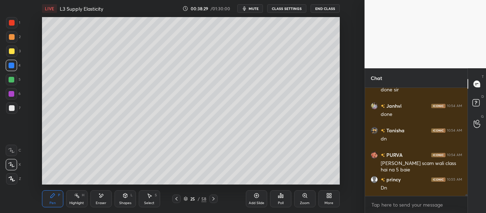
click at [16, 21] on div at bounding box center [11, 22] width 11 height 11
click at [177, 198] on icon at bounding box center [177, 199] width 2 height 4
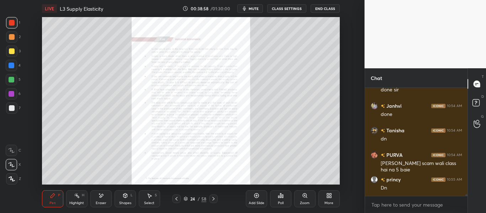
click at [304, 203] on div "Zoom" at bounding box center [305, 204] width 10 height 4
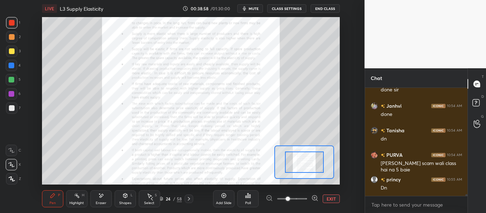
click at [306, 200] on span at bounding box center [292, 199] width 30 height 11
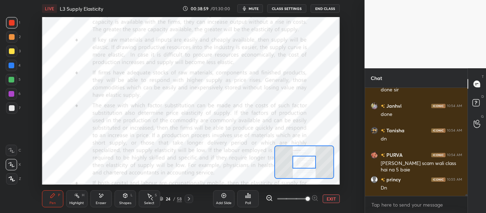
click at [307, 199] on span at bounding box center [308, 199] width 4 height 4
click at [306, 199] on span at bounding box center [308, 199] width 4 height 4
drag, startPoint x: 294, startPoint y: 199, endPoint x: 317, endPoint y: 179, distance: 30.8
click at [307, 197] on span at bounding box center [292, 199] width 30 height 11
click at [189, 197] on icon at bounding box center [189, 199] width 6 height 6
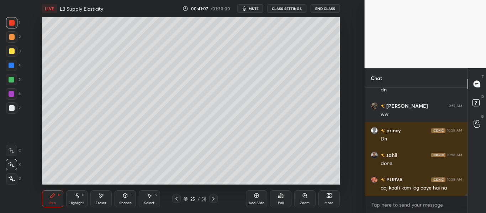
scroll to position [6323, 0]
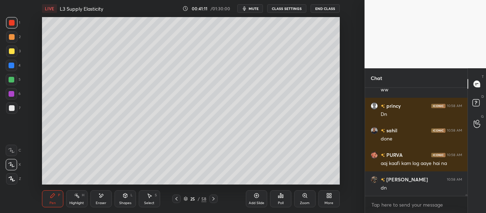
click at [180, 200] on div "25 / 58" at bounding box center [195, 199] width 46 height 9
click at [177, 199] on icon at bounding box center [177, 199] width 6 height 6
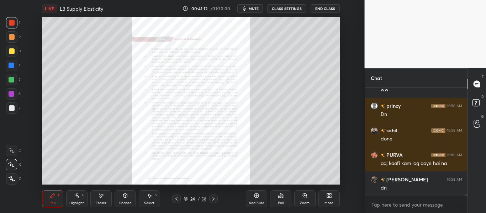
click at [301, 200] on div "Zoom" at bounding box center [305, 199] width 21 height 17
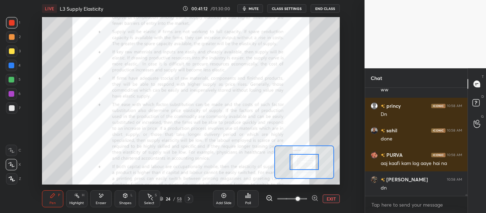
click at [300, 200] on span at bounding box center [298, 199] width 4 height 4
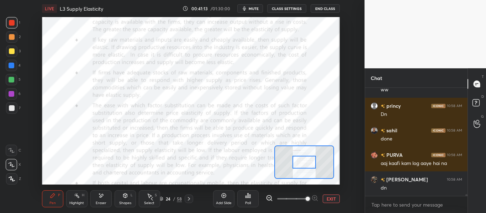
drag, startPoint x: 295, startPoint y: 195, endPoint x: 306, endPoint y: 196, distance: 10.7
click at [306, 197] on span at bounding box center [308, 199] width 4 height 4
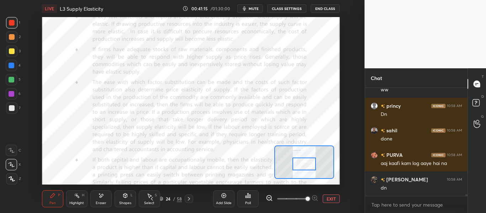
click at [308, 161] on div at bounding box center [304, 164] width 23 height 13
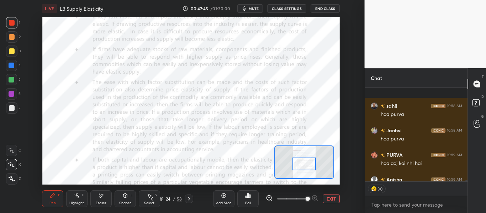
scroll to position [6467, 0]
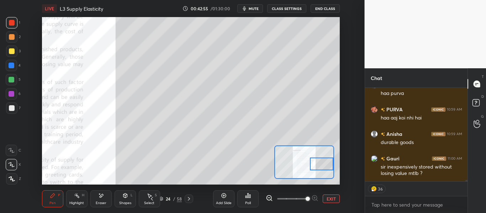
drag, startPoint x: 307, startPoint y: 166, endPoint x: 321, endPoint y: 158, distance: 16.3
click at [324, 165] on div at bounding box center [321, 164] width 23 height 13
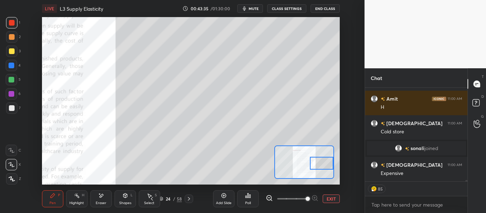
scroll to position [5857, 0]
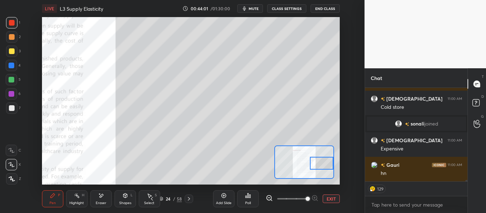
click at [281, 9] on button "CLASS SETTINGS" at bounding box center [286, 8] width 39 height 9
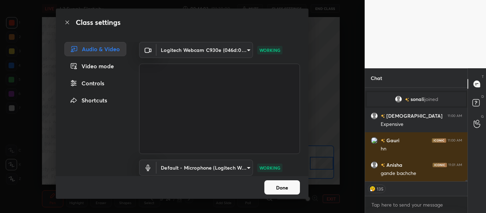
click at [108, 86] on div "Controls" at bounding box center [95, 83] width 62 height 14
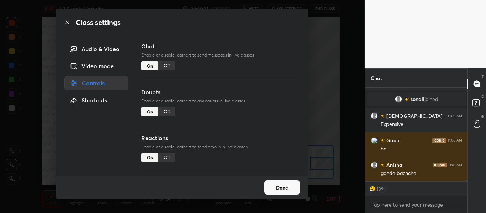
click at [168, 154] on div "Off" at bounding box center [166, 157] width 17 height 9
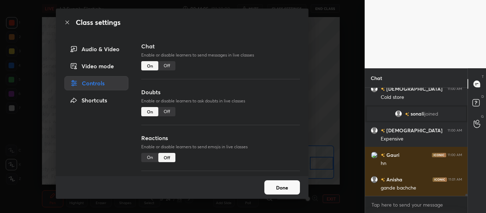
scroll to position [5867, 0]
click at [327, 84] on div "Class settings Audio & Video Video mode Controls Shortcuts Chat Enable or disab…" at bounding box center [182, 106] width 365 height 213
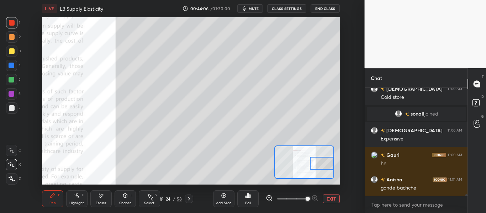
scroll to position [5891, 0]
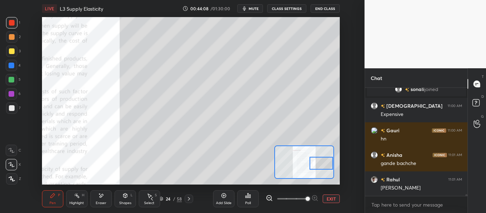
click at [320, 165] on div at bounding box center [321, 163] width 23 height 13
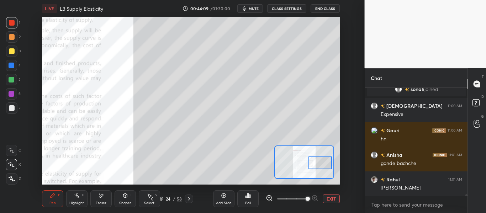
click at [321, 162] on div at bounding box center [320, 163] width 23 height 13
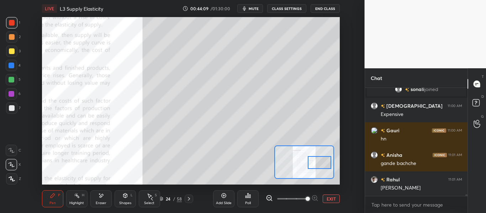
click at [321, 159] on div at bounding box center [319, 162] width 23 height 13
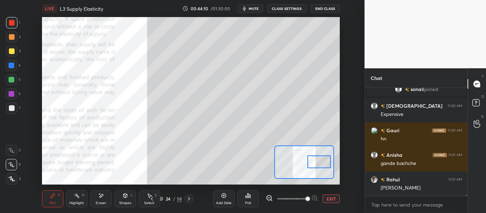
click at [319, 159] on div at bounding box center [319, 162] width 23 height 13
click at [319, 162] on div at bounding box center [318, 162] width 23 height 13
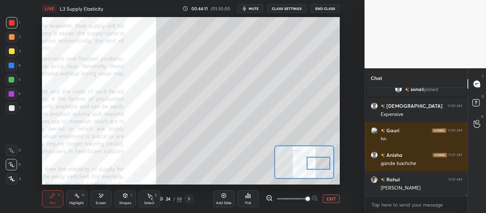
click at [319, 163] on div at bounding box center [318, 163] width 23 height 13
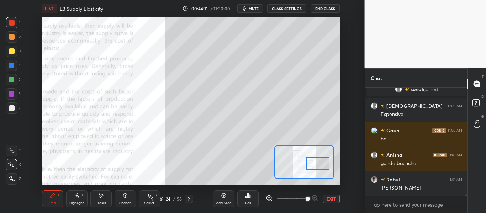
click at [323, 165] on div at bounding box center [317, 163] width 23 height 13
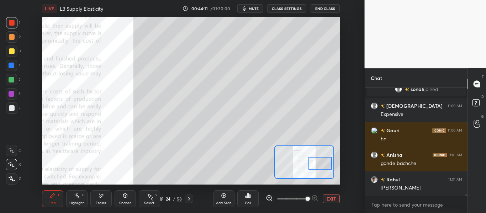
scroll to position [5916, 0]
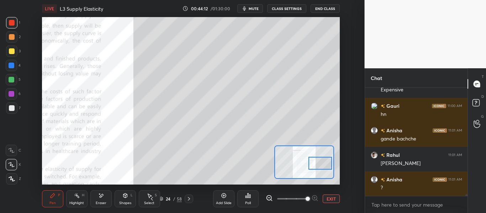
click at [323, 165] on div at bounding box center [320, 163] width 23 height 13
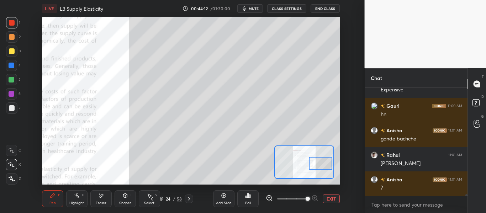
click at [324, 165] on div at bounding box center [320, 163] width 23 height 13
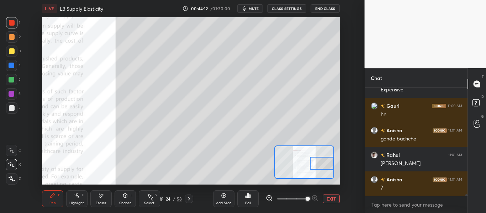
click at [325, 164] on div at bounding box center [321, 163] width 23 height 13
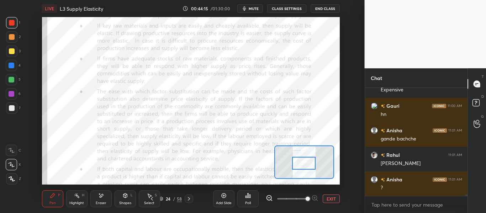
drag, startPoint x: 325, startPoint y: 164, endPoint x: 307, endPoint y: 164, distance: 17.8
click at [307, 164] on div at bounding box center [303, 163] width 23 height 13
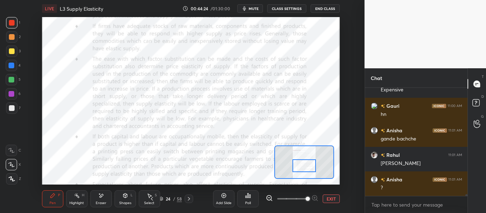
click at [305, 166] on div at bounding box center [304, 166] width 23 height 13
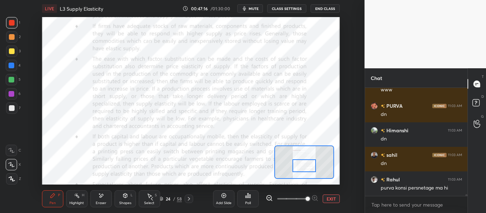
scroll to position [6299, 0]
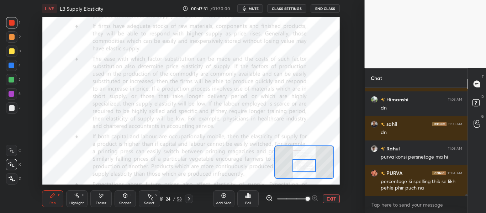
click at [11, 64] on div at bounding box center [12, 66] width 6 height 6
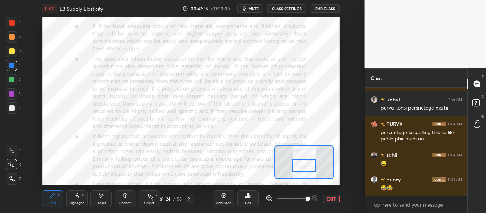
scroll to position [6379, 0]
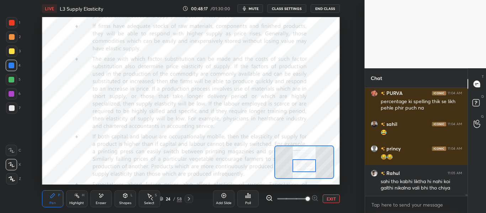
click at [10, 21] on div at bounding box center [12, 23] width 6 height 6
click at [190, 197] on icon at bounding box center [189, 199] width 6 height 6
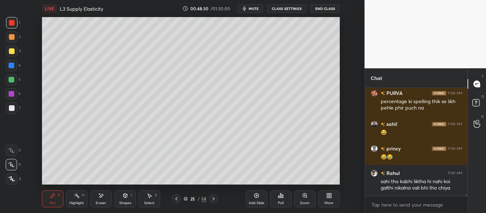
click at [251, 197] on div "Add Slide" at bounding box center [256, 199] width 21 height 17
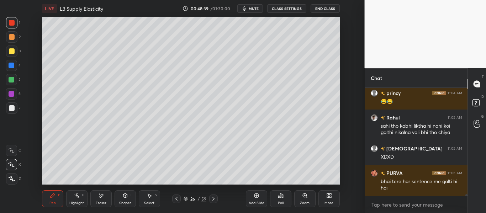
scroll to position [6459, 0]
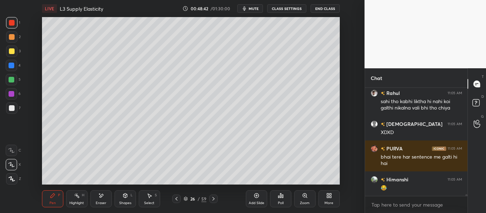
click at [104, 199] on div "Eraser" at bounding box center [100, 199] width 21 height 17
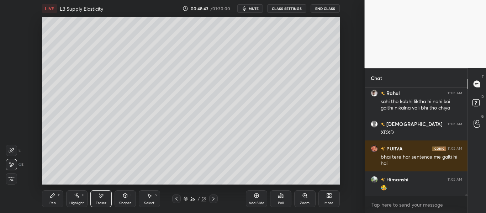
click at [51, 196] on icon at bounding box center [53, 196] width 6 height 6
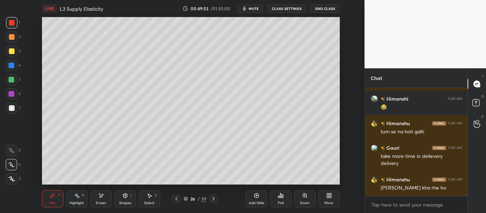
scroll to position [6786, 0]
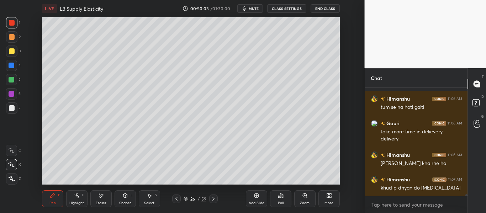
drag, startPoint x: 102, startPoint y: 203, endPoint x: 125, endPoint y: 190, distance: 26.0
click at [102, 203] on div "Eraser" at bounding box center [101, 204] width 11 height 4
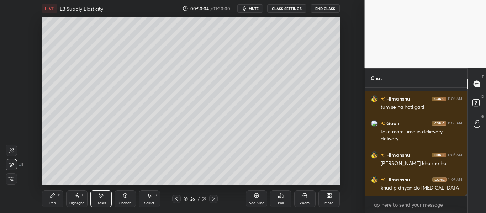
scroll to position [6810, 0]
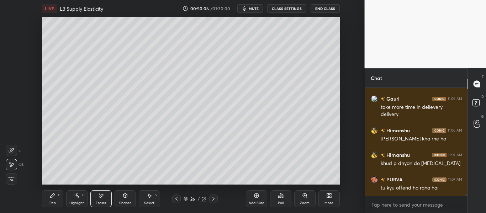
click at [53, 199] on div "Pen P" at bounding box center [52, 199] width 21 height 17
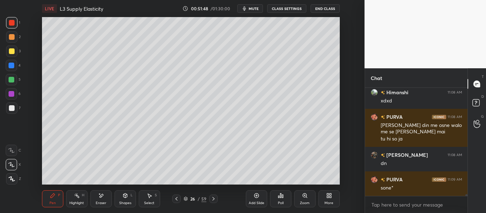
scroll to position [7164, 0]
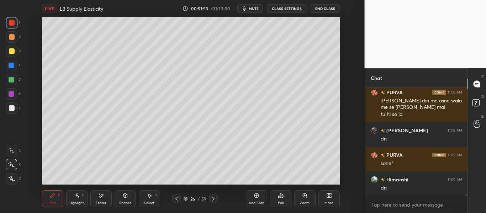
drag, startPoint x: 180, startPoint y: 200, endPoint x: 184, endPoint y: 188, distance: 12.5
click at [180, 200] on div at bounding box center [176, 199] width 9 height 9
click at [175, 198] on icon at bounding box center [177, 199] width 6 height 6
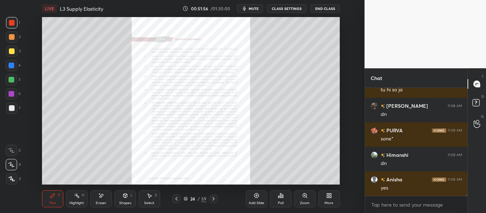
scroll to position [7213, 0]
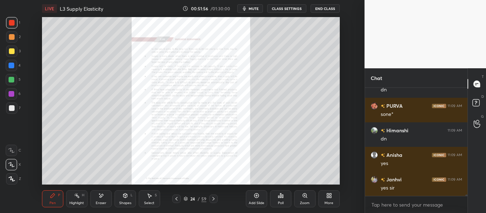
click at [303, 200] on div "Zoom" at bounding box center [305, 199] width 21 height 17
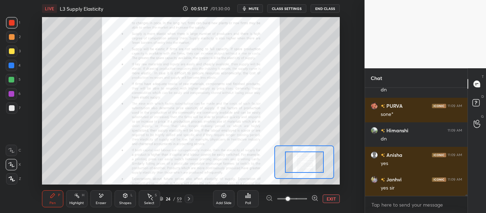
click at [304, 198] on span at bounding box center [292, 199] width 30 height 11
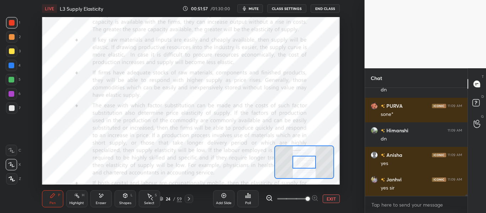
click at [306, 197] on span at bounding box center [308, 199] width 4 height 4
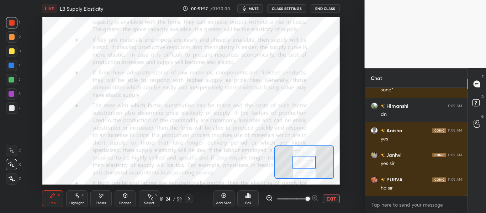
scroll to position [7262, 0]
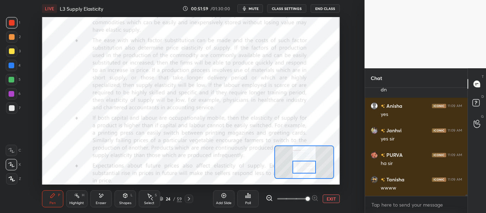
drag, startPoint x: 306, startPoint y: 163, endPoint x: 306, endPoint y: 168, distance: 5.0
click at [306, 168] on div at bounding box center [304, 167] width 23 height 13
click at [189, 199] on icon at bounding box center [189, 199] width 2 height 4
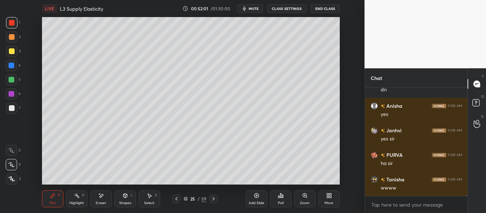
click at [213, 198] on icon at bounding box center [214, 199] width 2 height 4
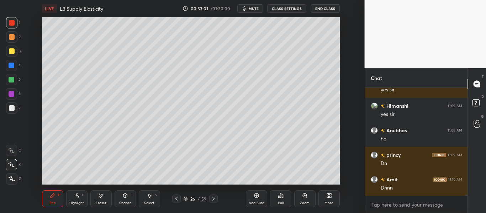
scroll to position [7416, 0]
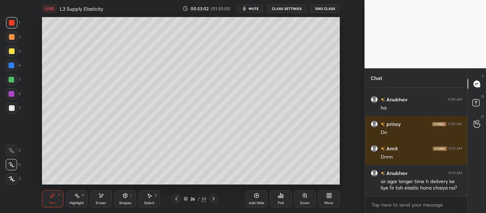
click at [177, 199] on icon at bounding box center [177, 199] width 6 height 6
click at [250, 7] on span "mute" at bounding box center [254, 8] width 10 height 5
click at [252, 9] on span "unmute" at bounding box center [252, 8] width 15 height 5
click at [175, 198] on icon at bounding box center [177, 199] width 6 height 6
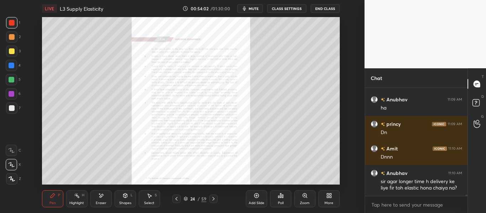
scroll to position [7441, 0]
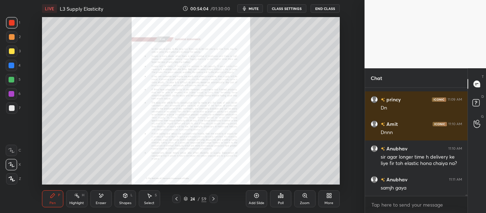
click at [303, 198] on icon at bounding box center [305, 196] width 6 height 6
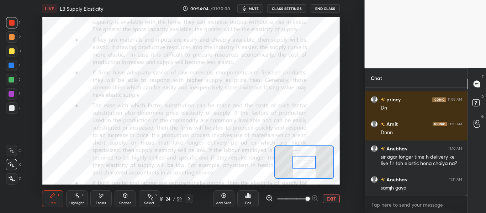
click at [304, 200] on span at bounding box center [292, 199] width 30 height 11
click at [306, 200] on span at bounding box center [308, 199] width 4 height 4
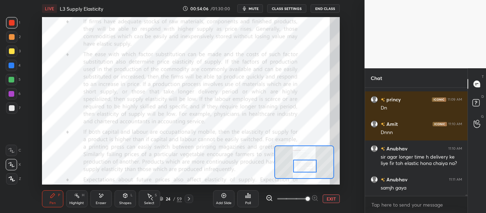
drag, startPoint x: 307, startPoint y: 163, endPoint x: 307, endPoint y: 167, distance: 4.0
click at [307, 167] on div at bounding box center [304, 166] width 23 height 13
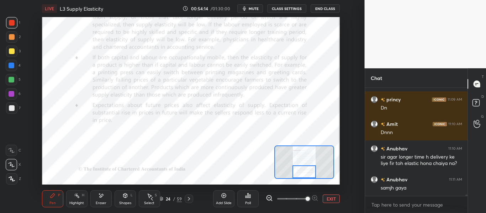
drag, startPoint x: 308, startPoint y: 171, endPoint x: 308, endPoint y: 175, distance: 4.3
click at [308, 175] on div at bounding box center [304, 172] width 23 height 13
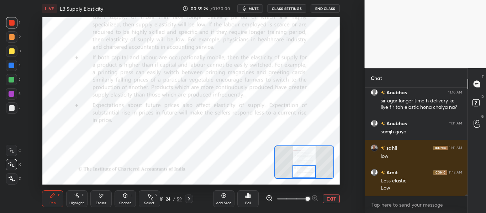
scroll to position [7521, 0]
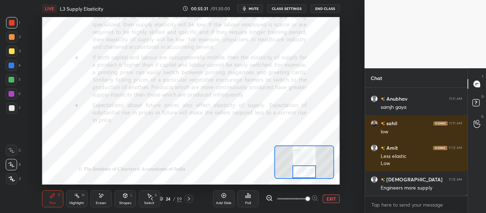
click at [254, 7] on span "mute" at bounding box center [254, 8] width 10 height 5
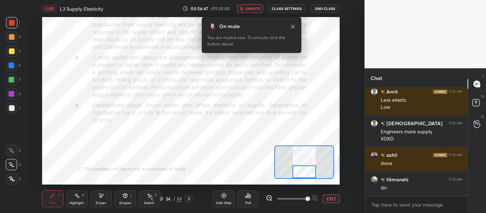
scroll to position [7602, 0]
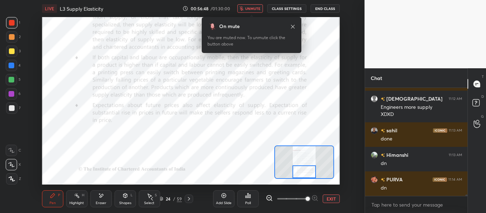
click at [252, 9] on span "unmute" at bounding box center [252, 8] width 15 height 5
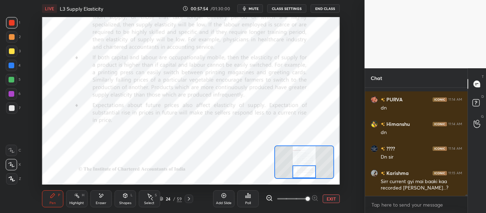
scroll to position [7707, 0]
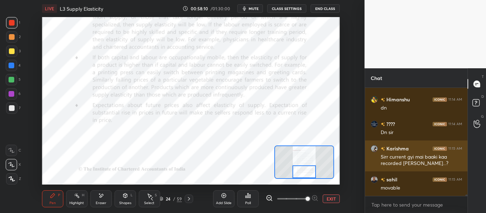
click at [373, 147] on img "grid" at bounding box center [374, 148] width 7 height 7
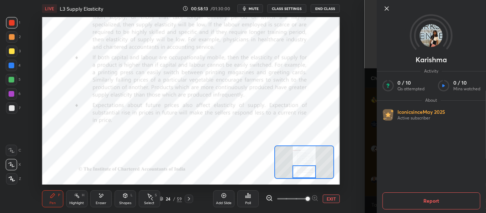
click at [369, 148] on div "[PERSON_NAME] Activity 0 / 10 Qs attempted 0 / 10 Mins watched About Iconic sin…" at bounding box center [426, 106] width 122 height 213
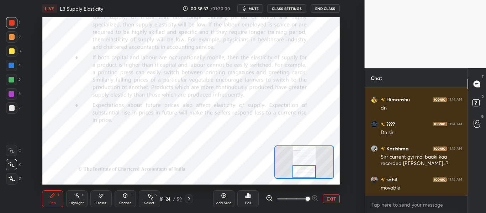
scroll to position [7731, 0]
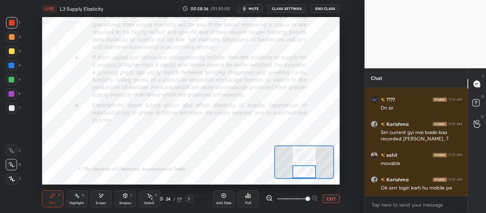
click at [255, 9] on span "mute" at bounding box center [254, 8] width 10 height 5
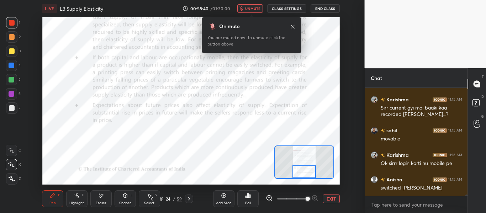
scroll to position [7781, 0]
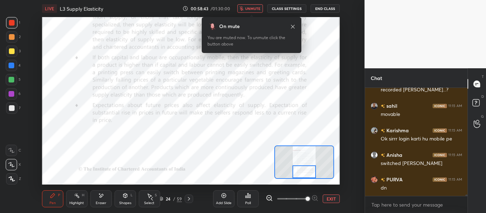
click at [253, 11] on button "unmute" at bounding box center [251, 8] width 26 height 9
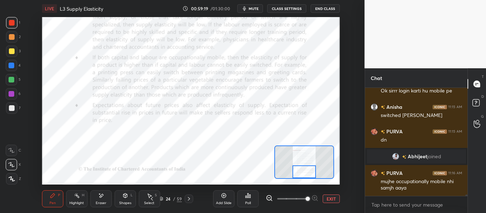
scroll to position [7215, 0]
click at [103, 199] on div "Eraser" at bounding box center [100, 199] width 21 height 17
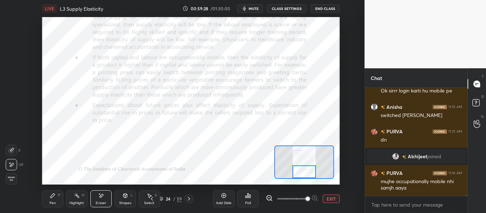
click at [57, 199] on div "Pen P" at bounding box center [52, 199] width 21 height 17
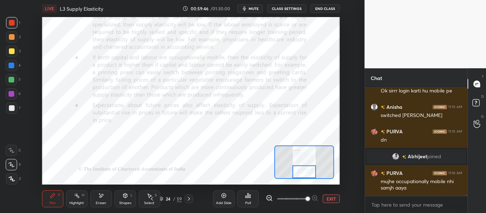
scroll to position [7240, 0]
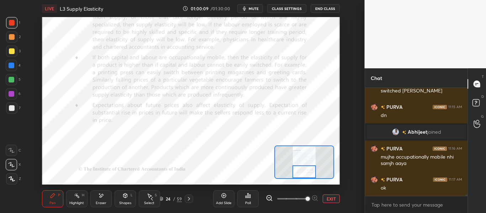
click at [396, 133] on img "grid" at bounding box center [395, 132] width 7 height 7
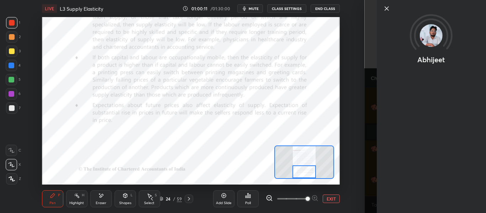
click at [377, 144] on div "Abhijeet" at bounding box center [431, 106] width 109 height 213
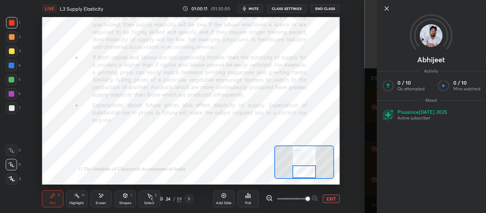
scroll to position [7264, 0]
click at [370, 152] on div "[PERSON_NAME] Activity 0 / 10 Qs attempted 0 / 10 Mins watched About Plus since…" at bounding box center [426, 106] width 122 height 213
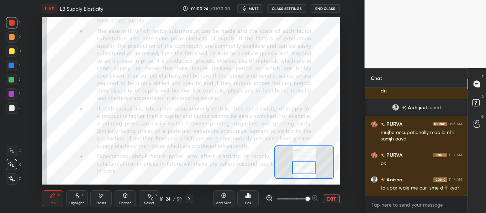
click at [302, 169] on div at bounding box center [303, 168] width 23 height 13
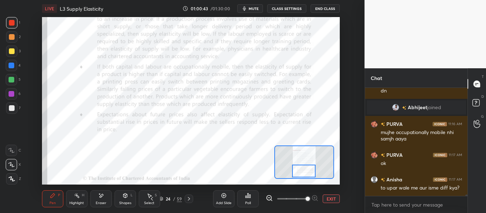
scroll to position [7289, 0]
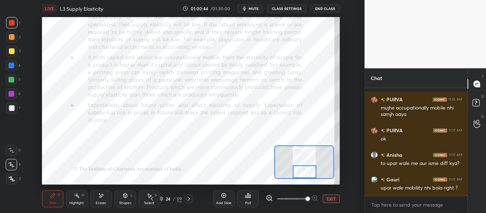
drag, startPoint x: 307, startPoint y: 169, endPoint x: 308, endPoint y: 172, distance: 3.6
click at [308, 172] on div at bounding box center [304, 172] width 23 height 13
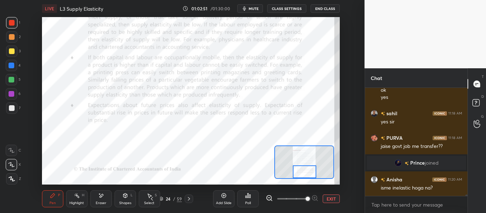
scroll to position [7337, 0]
drag, startPoint x: 259, startPoint y: 7, endPoint x: 262, endPoint y: 1, distance: 6.5
click at [258, 7] on span "mute" at bounding box center [254, 8] width 10 height 5
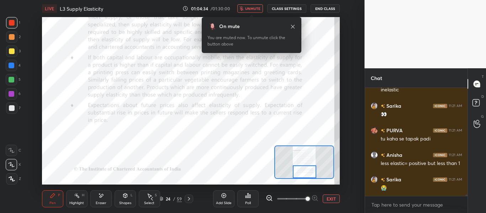
scroll to position [7627, 0]
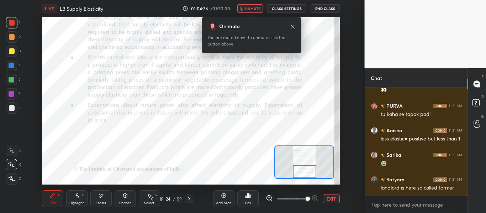
click at [257, 7] on span "unmute" at bounding box center [252, 8] width 15 height 5
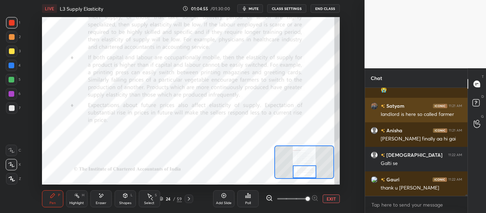
scroll to position [7725, 0]
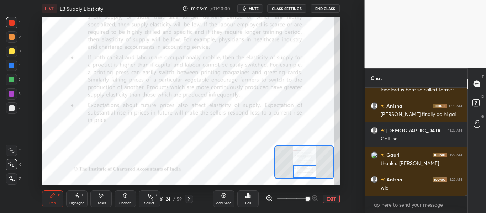
click at [189, 197] on icon at bounding box center [189, 199] width 6 height 6
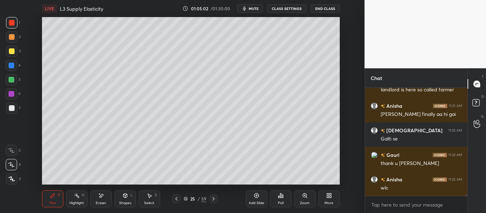
click at [215, 196] on div at bounding box center [213, 199] width 9 height 9
click at [216, 196] on icon at bounding box center [214, 199] width 6 height 6
click at [216, 197] on icon at bounding box center [214, 199] width 6 height 6
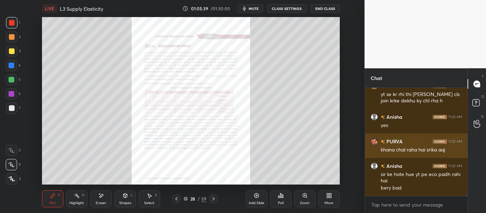
scroll to position [7868, 0]
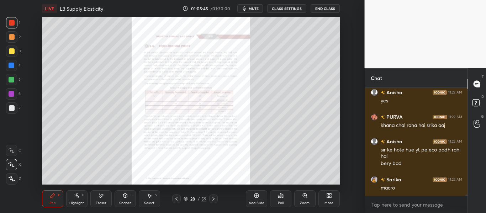
click at [302, 200] on div "Zoom" at bounding box center [305, 199] width 21 height 17
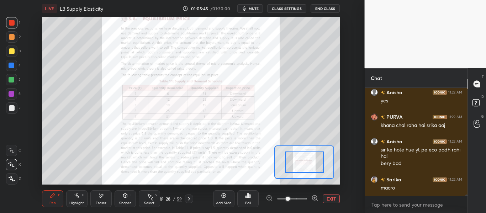
click at [302, 200] on span at bounding box center [292, 199] width 30 height 11
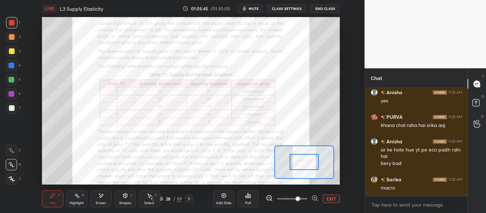
click at [300, 200] on span at bounding box center [298, 199] width 4 height 4
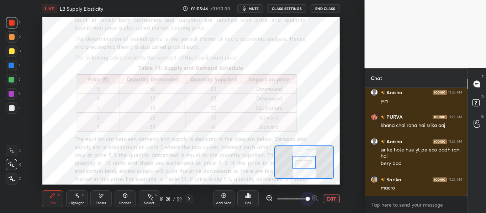
drag, startPoint x: 301, startPoint y: 198, endPoint x: 302, endPoint y: 180, distance: 18.6
click at [306, 197] on span at bounding box center [308, 199] width 4 height 4
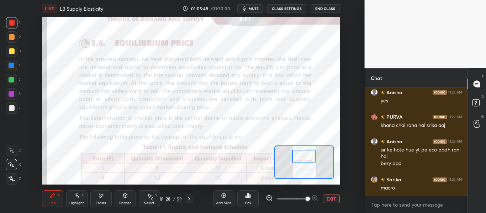
drag, startPoint x: 302, startPoint y: 163, endPoint x: 302, endPoint y: 158, distance: 4.6
click at [302, 158] on div at bounding box center [303, 156] width 23 height 13
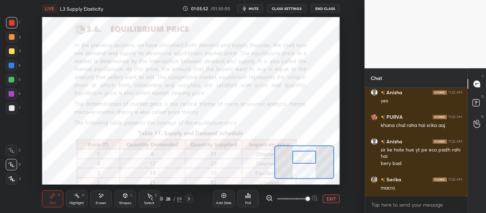
click at [304, 160] on div at bounding box center [304, 157] width 23 height 13
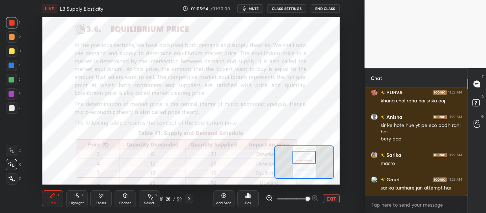
click at [133, 197] on div "Shapes L" at bounding box center [125, 199] width 21 height 17
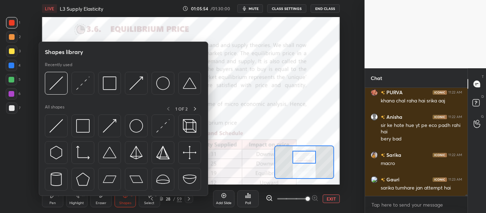
scroll to position [7923, 0]
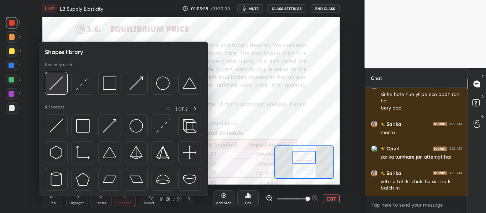
click at [59, 89] on img at bounding box center [56, 84] width 14 height 14
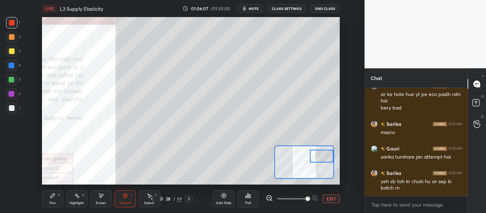
click at [337, 158] on div "Setting up your live class Poll for secs No correct answer Start poll" at bounding box center [191, 101] width 298 height 168
click at [223, 202] on div "Add Slide" at bounding box center [224, 204] width 16 height 4
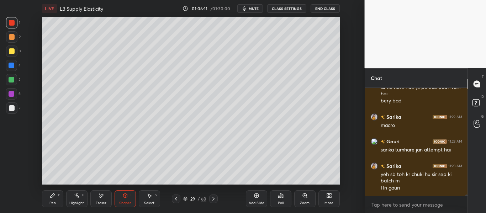
scroll to position [7955, 0]
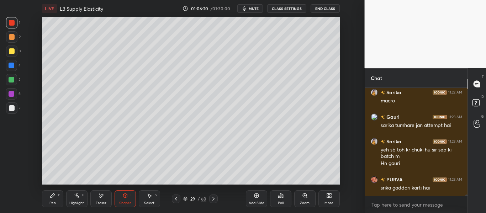
click at [14, 52] on div at bounding box center [12, 51] width 6 height 6
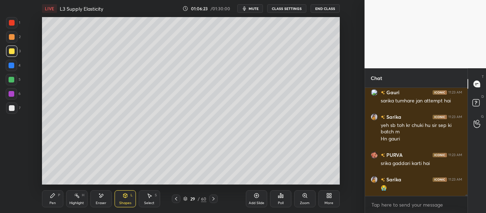
click at [57, 195] on div "Pen P" at bounding box center [52, 199] width 21 height 17
click at [14, 21] on div at bounding box center [12, 23] width 6 height 6
click at [12, 109] on div at bounding box center [12, 108] width 6 height 6
click at [125, 200] on div "Shapes L" at bounding box center [125, 199] width 21 height 17
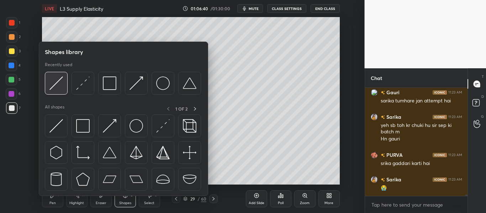
click at [62, 85] on img at bounding box center [56, 84] width 14 height 14
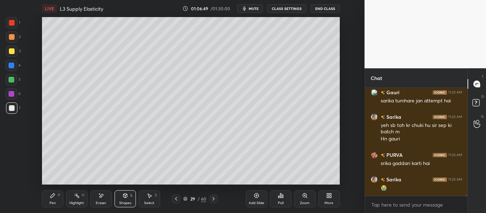
click at [49, 196] on div "Pen P" at bounding box center [52, 199] width 21 height 17
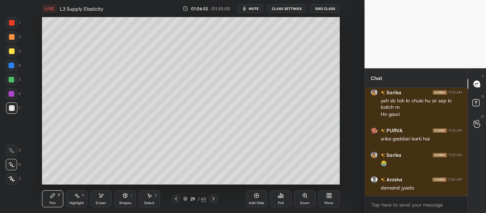
click at [6, 21] on div "1 2 3 4 5 6 7" at bounding box center [13, 67] width 15 height 100
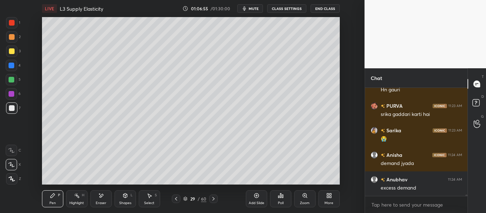
click at [12, 23] on div at bounding box center [12, 23] width 6 height 6
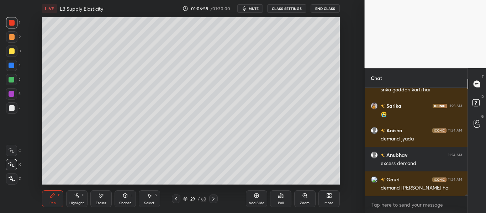
scroll to position [8061, 0]
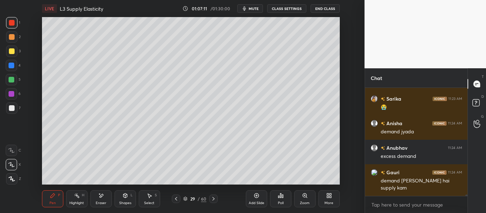
click at [15, 51] on div at bounding box center [11, 51] width 11 height 11
click at [126, 200] on div "Shapes L" at bounding box center [125, 199] width 21 height 17
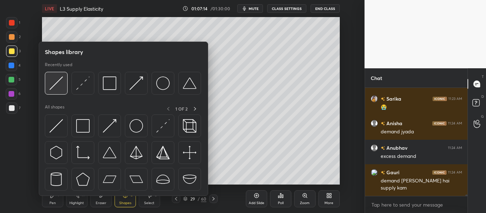
click at [58, 88] on img at bounding box center [56, 84] width 14 height 14
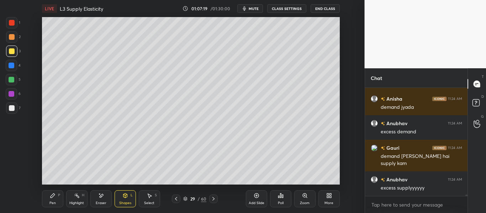
scroll to position [8110, 0]
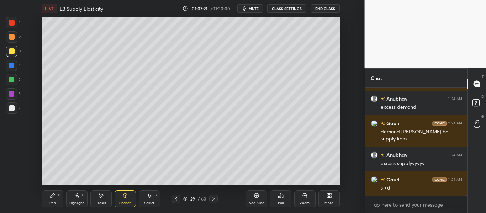
click at [52, 200] on div "Pen P" at bounding box center [52, 199] width 21 height 17
click at [9, 24] on div at bounding box center [12, 23] width 6 height 6
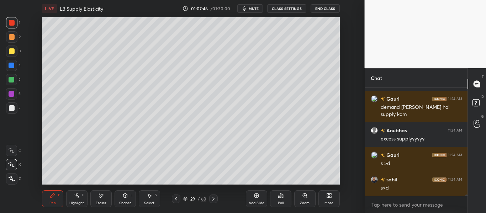
click at [256, 199] on div "Add Slide" at bounding box center [256, 199] width 21 height 17
drag, startPoint x: 20, startPoint y: 46, endPoint x: 13, endPoint y: 50, distance: 7.7
click at [19, 46] on div "3" at bounding box center [13, 51] width 15 height 11
click at [10, 52] on div at bounding box center [12, 51] width 6 height 6
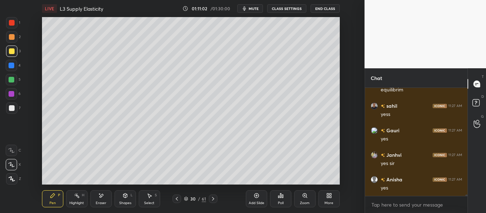
scroll to position [8688, 0]
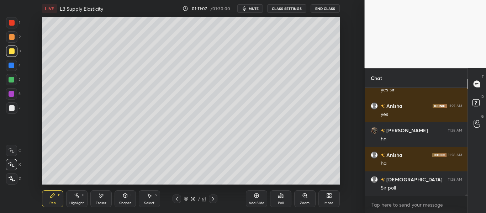
click at [178, 200] on icon at bounding box center [177, 199] width 6 height 6
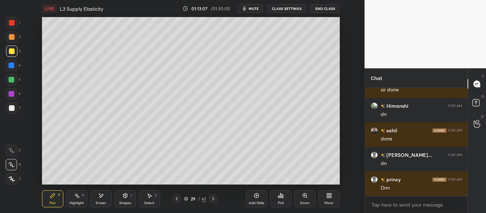
scroll to position [8632, 0]
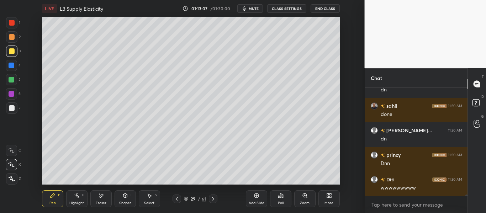
click at [215, 197] on icon at bounding box center [213, 199] width 6 height 6
click at [178, 200] on icon at bounding box center [177, 199] width 6 height 6
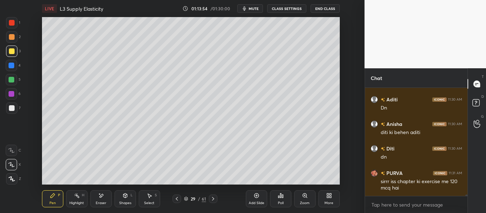
scroll to position [8810, 0]
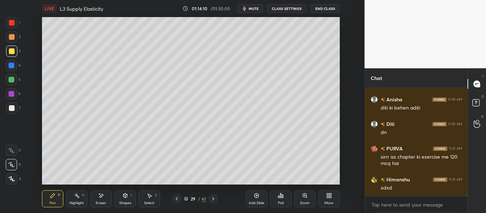
click at [214, 199] on icon at bounding box center [213, 199] width 6 height 6
click at [178, 199] on icon at bounding box center [177, 199] width 6 height 6
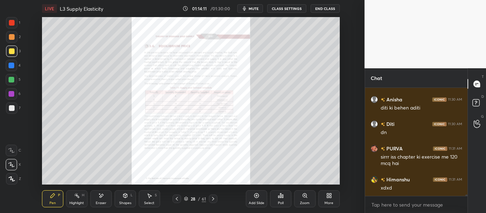
scroll to position [8835, 0]
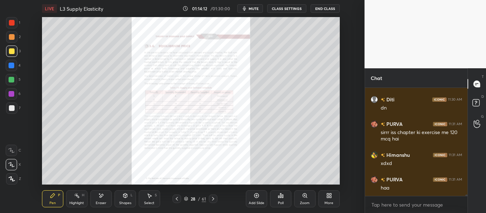
click at [213, 199] on icon at bounding box center [213, 199] width 6 height 6
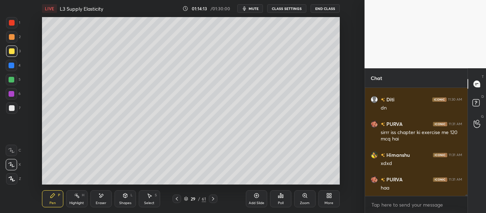
click at [213, 198] on icon at bounding box center [213, 199] width 2 height 4
click at [213, 198] on icon at bounding box center [213, 199] width 6 height 6
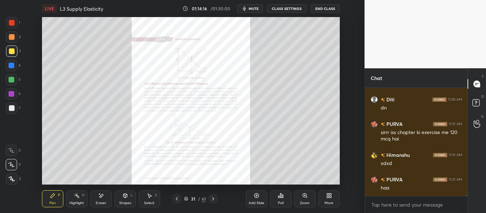
click at [214, 196] on icon at bounding box center [213, 199] width 6 height 6
click at [177, 199] on icon at bounding box center [177, 199] width 6 height 6
click at [178, 199] on icon at bounding box center [177, 199] width 6 height 6
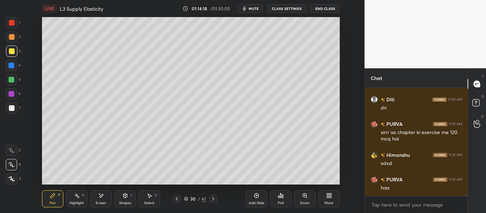
click at [178, 199] on icon at bounding box center [177, 199] width 6 height 6
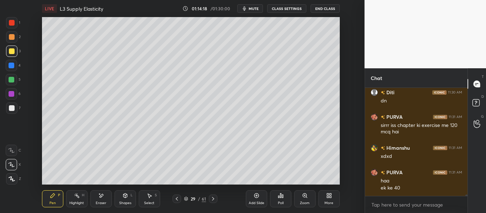
click at [177, 200] on icon at bounding box center [177, 199] width 6 height 6
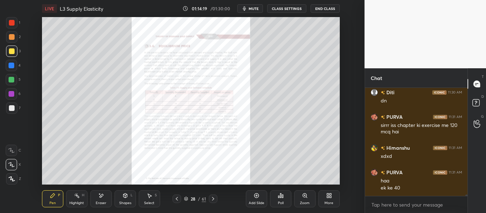
click at [308, 200] on div "Zoom" at bounding box center [305, 199] width 21 height 17
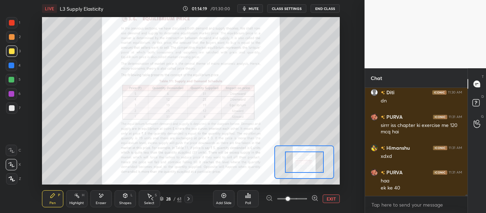
click at [309, 200] on div at bounding box center [292, 199] width 53 height 9
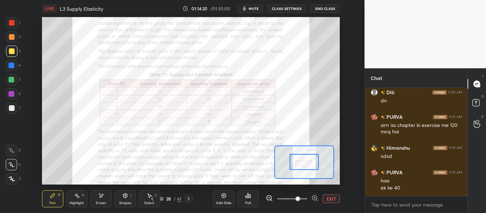
drag, startPoint x: 289, startPoint y: 199, endPoint x: 307, endPoint y: 194, distance: 18.7
click at [300, 197] on span at bounding box center [298, 199] width 4 height 4
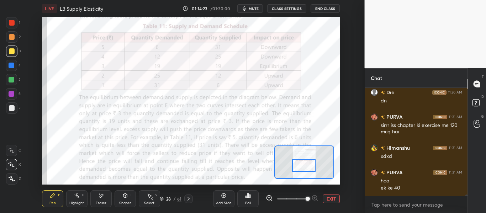
drag, startPoint x: 302, startPoint y: 163, endPoint x: 302, endPoint y: 167, distance: 3.6
click at [302, 166] on div at bounding box center [303, 165] width 23 height 13
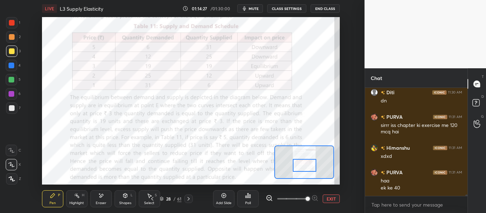
click at [12, 25] on div at bounding box center [12, 23] width 6 height 6
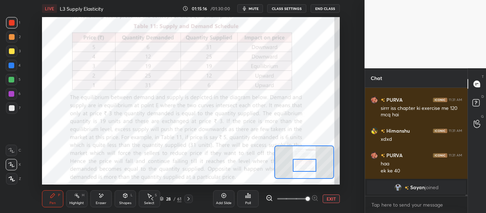
click at [103, 200] on div "Eraser" at bounding box center [100, 199] width 21 height 17
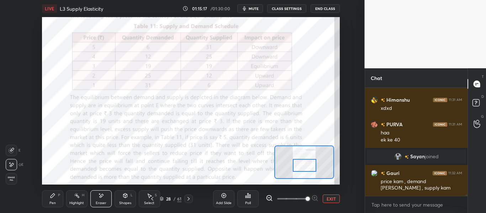
scroll to position [8708, 0]
click at [54, 202] on div "Pen" at bounding box center [52, 204] width 6 height 4
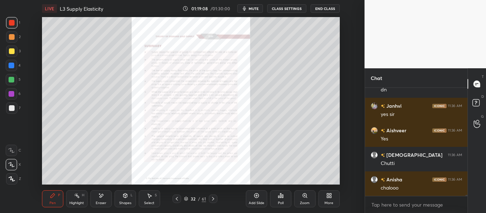
scroll to position [9711, 0]
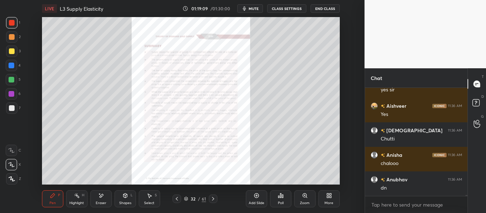
click at [306, 202] on div "Zoom" at bounding box center [305, 204] width 10 height 4
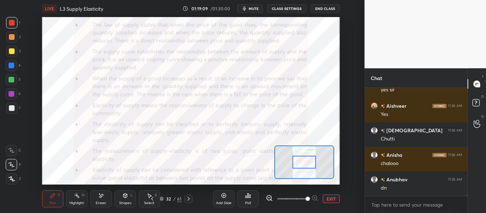
click at [306, 202] on span at bounding box center [292, 199] width 30 height 11
click at [306, 201] on span at bounding box center [308, 199] width 4 height 4
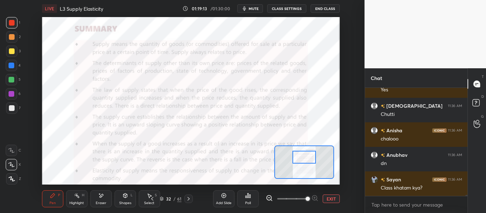
drag, startPoint x: 309, startPoint y: 165, endPoint x: 309, endPoint y: 160, distance: 5.0
click at [309, 160] on div at bounding box center [304, 157] width 23 height 13
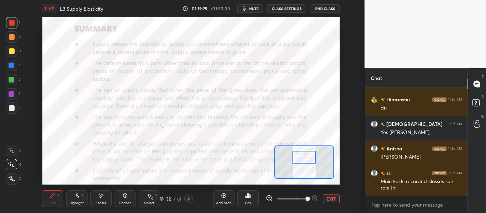
scroll to position [9865, 0]
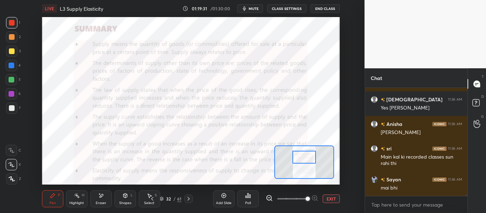
click at [125, 202] on div "Shapes" at bounding box center [125, 204] width 12 height 4
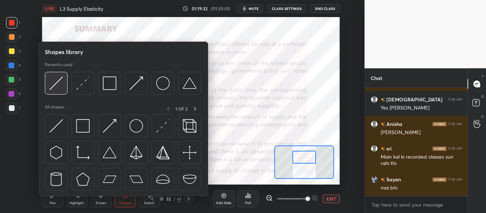
click at [58, 87] on img at bounding box center [56, 84] width 14 height 14
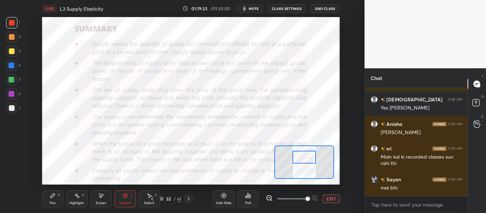
scroll to position [9902, 0]
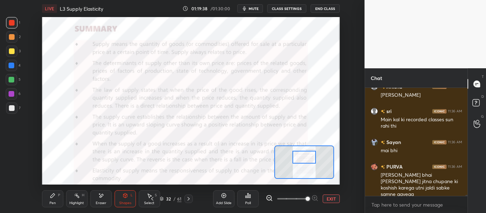
click at [57, 191] on div "Pen P" at bounding box center [52, 199] width 21 height 17
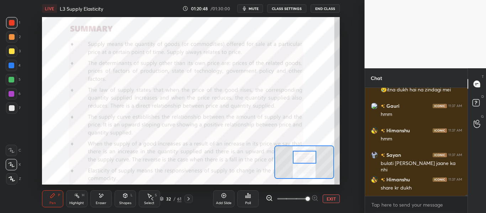
scroll to position [10186, 0]
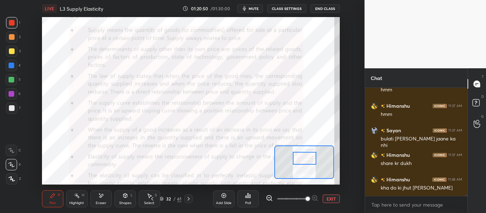
click at [306, 161] on div at bounding box center [304, 158] width 23 height 13
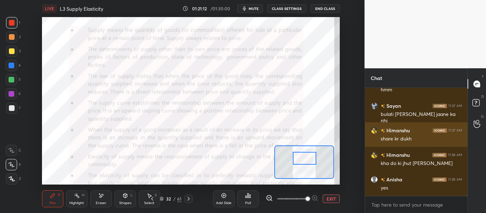
scroll to position [10235, 0]
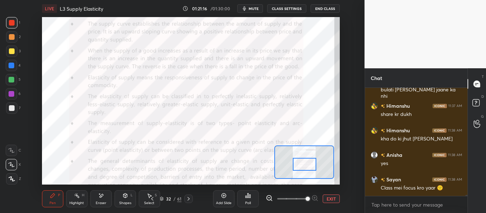
click at [307, 165] on div at bounding box center [304, 164] width 23 height 13
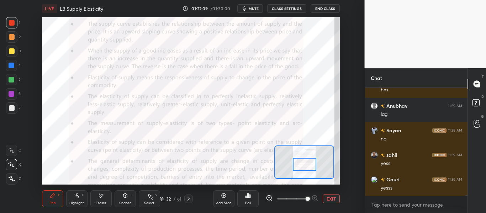
scroll to position [10494, 0]
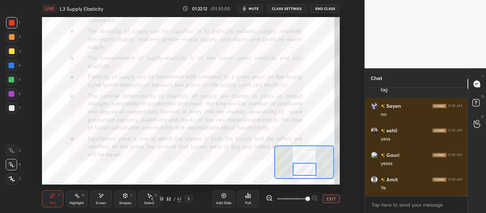
drag, startPoint x: 307, startPoint y: 167, endPoint x: 307, endPoint y: 171, distance: 4.6
click at [307, 171] on div at bounding box center [304, 169] width 23 height 13
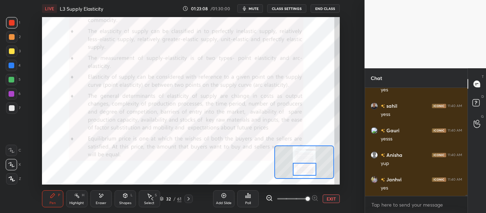
scroll to position [10649, 0]
click at [189, 199] on icon at bounding box center [189, 199] width 6 height 6
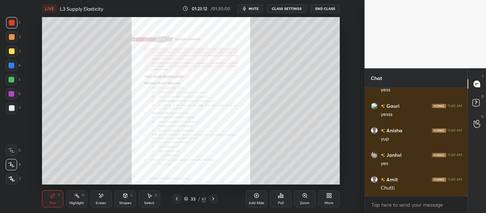
click at [302, 202] on div "Zoom" at bounding box center [305, 204] width 10 height 4
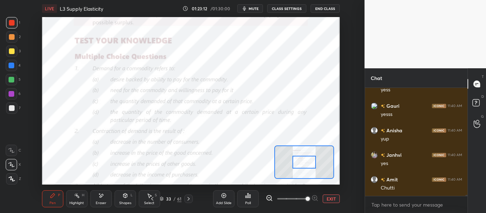
click at [304, 199] on span at bounding box center [292, 199] width 30 height 11
click at [306, 199] on span at bounding box center [308, 199] width 4 height 4
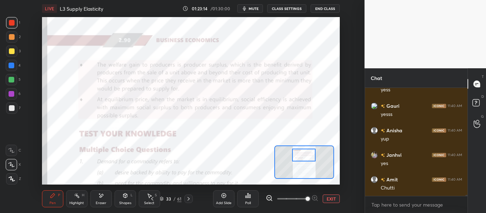
scroll to position [10673, 0]
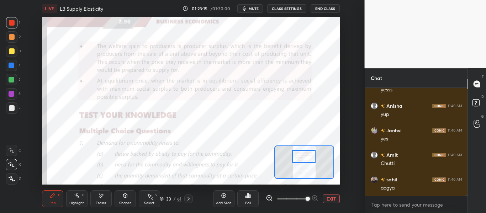
drag, startPoint x: 305, startPoint y: 164, endPoint x: 303, endPoint y: 156, distance: 8.4
click at [304, 158] on div at bounding box center [303, 156] width 23 height 13
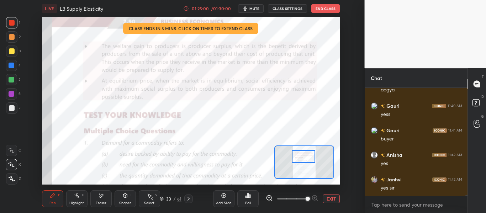
scroll to position [10796, 0]
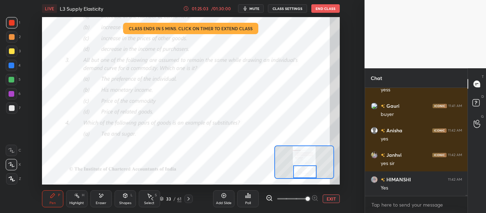
drag, startPoint x: 305, startPoint y: 160, endPoint x: 306, endPoint y: 175, distance: 15.7
click at [306, 175] on div at bounding box center [304, 172] width 23 height 13
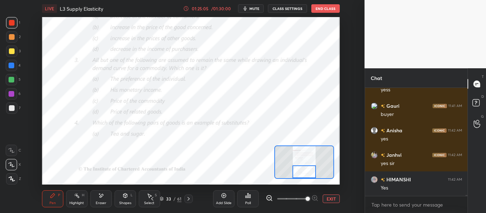
click at [228, 198] on div "Add Slide" at bounding box center [223, 199] width 21 height 17
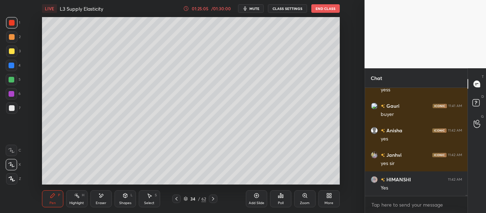
scroll to position [10821, 0]
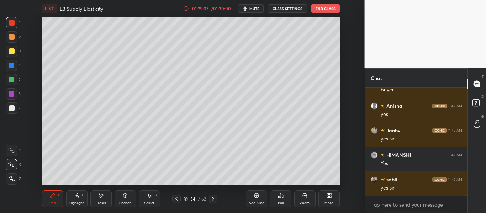
click at [13, 46] on div at bounding box center [11, 51] width 11 height 11
drag, startPoint x: 12, startPoint y: 179, endPoint x: 20, endPoint y: 180, distance: 7.5
click at [12, 179] on icon at bounding box center [12, 179] width 6 height 4
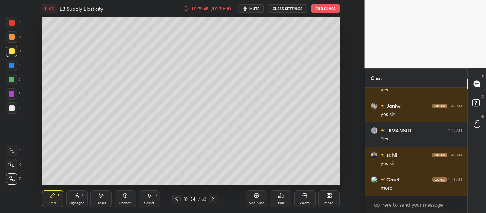
click at [287, 200] on div "Poll" at bounding box center [280, 199] width 21 height 17
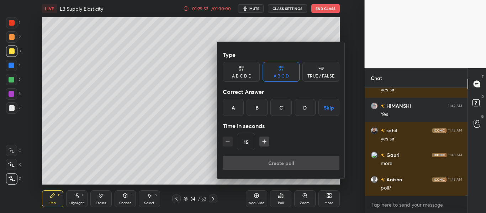
scroll to position [10894, 0]
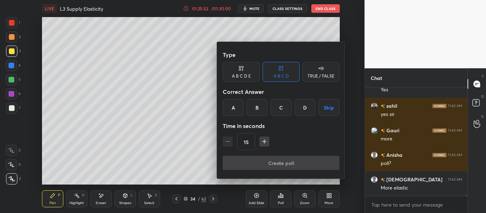
click at [253, 107] on div "B" at bounding box center [257, 107] width 21 height 17
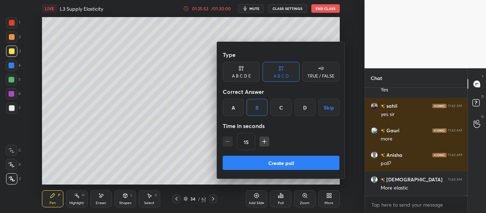
click at [233, 109] on div "A" at bounding box center [233, 107] width 21 height 17
click at [254, 162] on button "Create poll" at bounding box center [281, 163] width 117 height 14
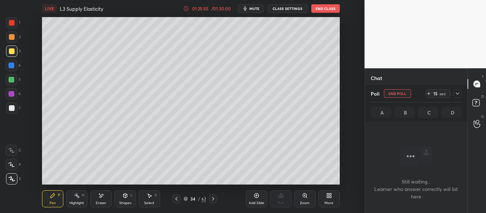
scroll to position [86, 100]
click at [457, 97] on div at bounding box center [458, 93] width 9 height 9
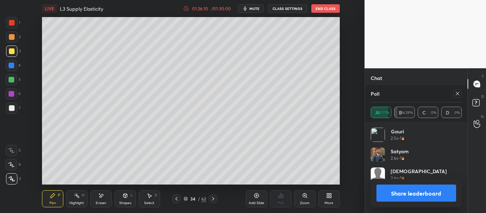
scroll to position [83, 89]
click at [437, 190] on button "Share leaderboard" at bounding box center [417, 193] width 80 height 17
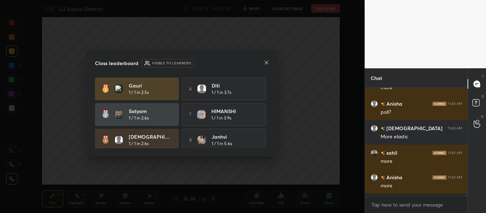
scroll to position [0, 0]
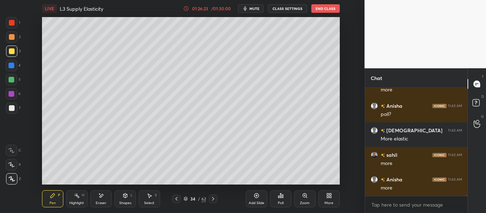
click at [260, 200] on div "Add Slide" at bounding box center [256, 199] width 21 height 17
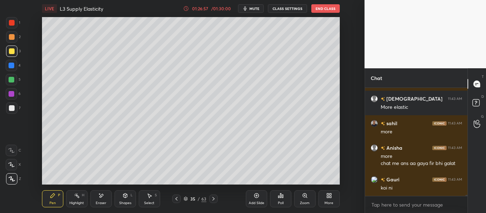
scroll to position [11000, 0]
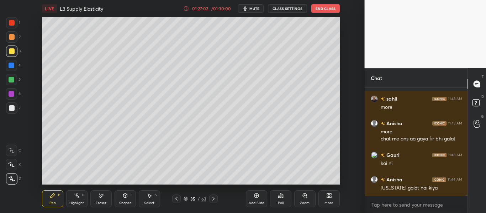
click at [280, 198] on icon at bounding box center [281, 196] width 6 height 6
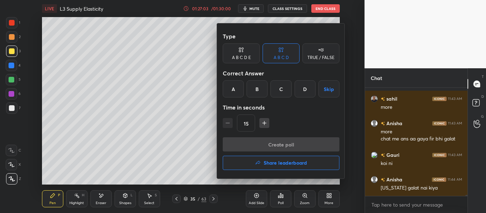
scroll to position [11024, 0]
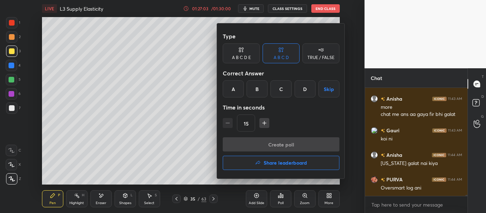
click at [257, 92] on div "B" at bounding box center [257, 88] width 21 height 17
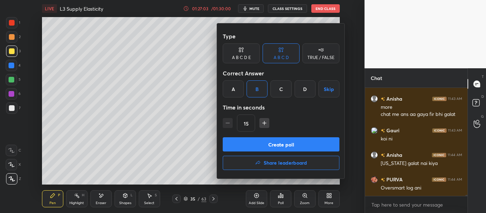
click at [264, 144] on button "Create poll" at bounding box center [281, 144] width 117 height 14
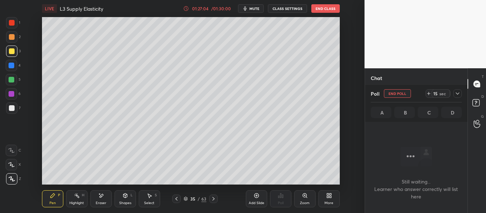
scroll to position [69, 100]
click at [457, 94] on icon at bounding box center [458, 94] width 6 height 6
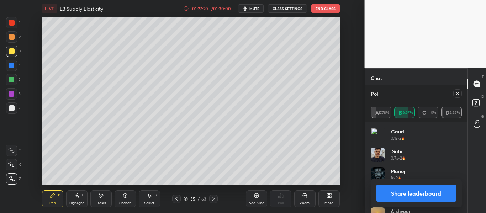
scroll to position [11135, 0]
click at [447, 193] on button "Share leaderboard" at bounding box center [417, 193] width 80 height 17
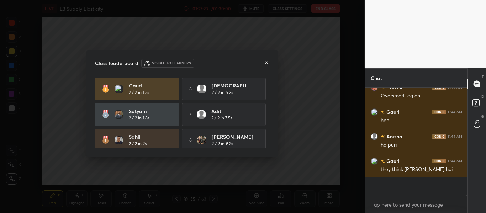
scroll to position [11100, 0]
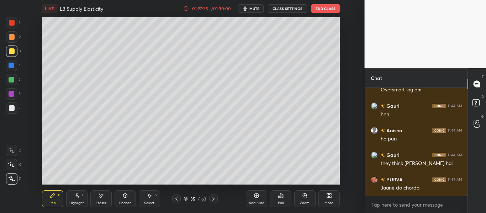
click at [255, 199] on div "Add Slide" at bounding box center [256, 199] width 21 height 17
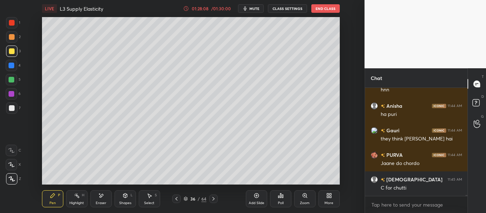
scroll to position [11172, 0]
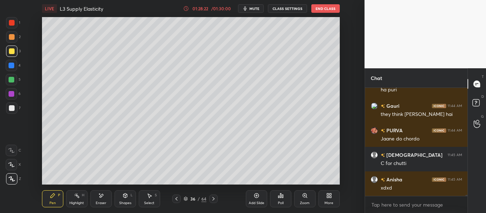
click at [284, 198] on div "Poll" at bounding box center [280, 199] width 21 height 17
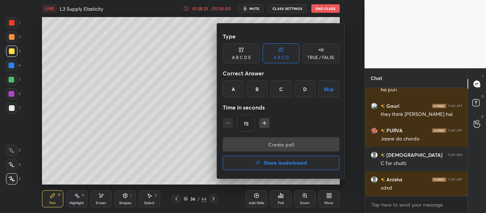
click at [232, 89] on div "A" at bounding box center [233, 88] width 21 height 17
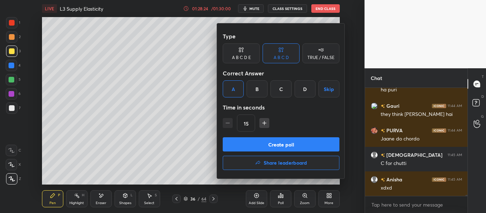
click at [245, 139] on button "Create poll" at bounding box center [281, 144] width 117 height 14
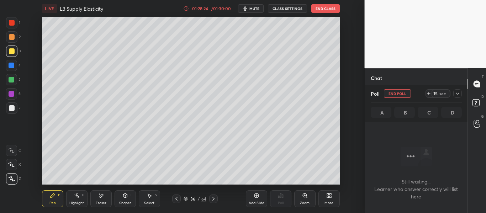
scroll to position [86, 100]
click at [459, 94] on icon at bounding box center [458, 94] width 4 height 2
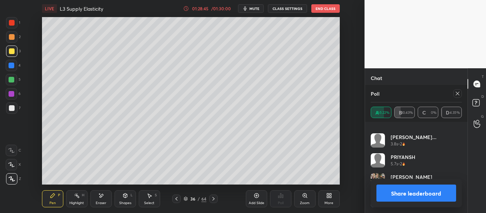
scroll to position [11258, 0]
click at [445, 191] on button "Share leaderboard" at bounding box center [417, 193] width 80 height 17
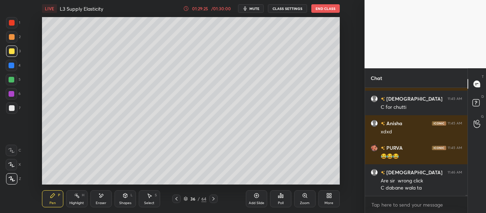
scroll to position [11253, 0]
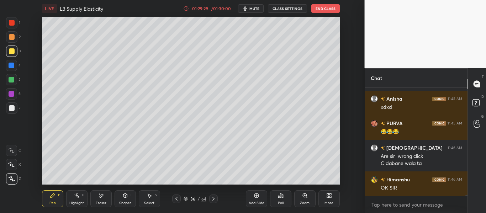
click at [178, 198] on icon at bounding box center [177, 199] width 6 height 6
click at [178, 199] on icon at bounding box center [177, 199] width 6 height 6
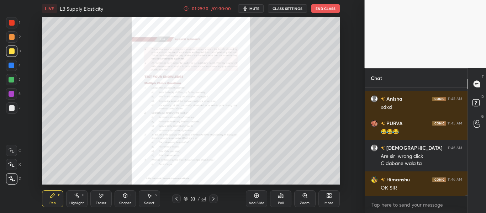
click at [179, 199] on icon at bounding box center [177, 199] width 6 height 6
click at [178, 199] on icon at bounding box center [177, 199] width 6 height 6
click at [178, 200] on icon at bounding box center [177, 199] width 6 height 6
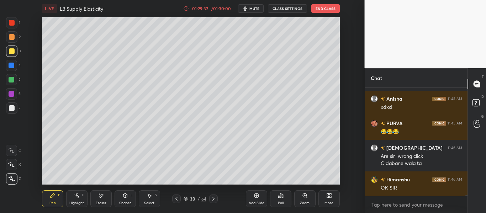
click at [177, 200] on icon at bounding box center [177, 199] width 6 height 6
click at [177, 201] on icon at bounding box center [177, 199] width 6 height 6
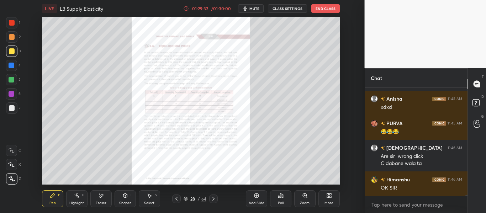
click at [177, 202] on icon at bounding box center [177, 199] width 6 height 6
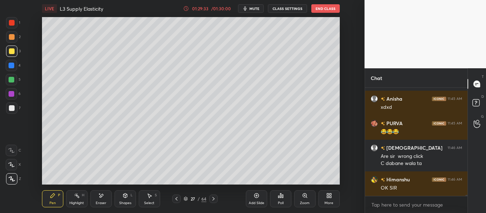
click at [176, 202] on icon at bounding box center [177, 199] width 6 height 6
click at [176, 202] on div at bounding box center [176, 199] width 9 height 9
click at [175, 202] on div at bounding box center [176, 199] width 9 height 9
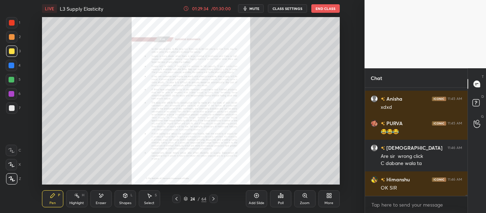
click at [174, 203] on div at bounding box center [176, 199] width 9 height 9
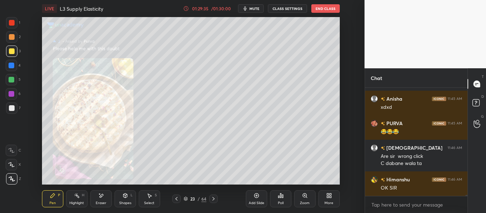
click at [173, 204] on div "Pen P Highlight H Eraser Shapes L Select S 23 / 64 Add Slide Poll Zoom More" at bounding box center [191, 199] width 298 height 28
click at [173, 199] on div at bounding box center [176, 199] width 9 height 9
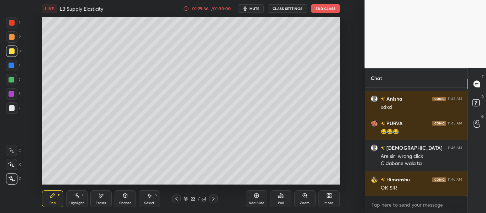
click at [176, 199] on icon at bounding box center [177, 199] width 2 height 4
click at [174, 199] on icon at bounding box center [177, 199] width 6 height 6
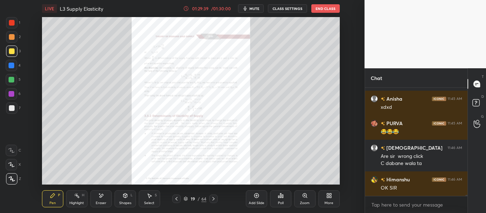
click at [214, 199] on icon at bounding box center [214, 199] width 6 height 6
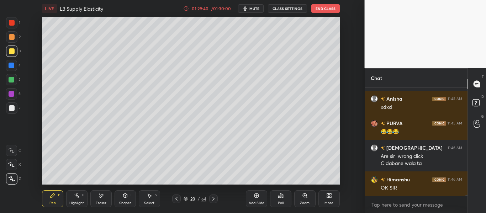
click at [217, 198] on div at bounding box center [213, 199] width 9 height 9
click at [217, 197] on div at bounding box center [213, 199] width 9 height 9
click at [215, 197] on icon at bounding box center [214, 199] width 6 height 6
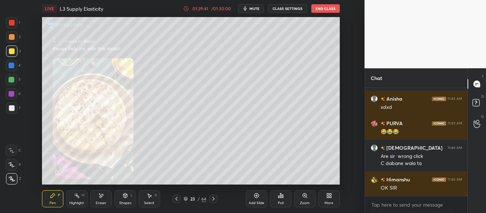
click at [214, 196] on div at bounding box center [213, 199] width 9 height 9
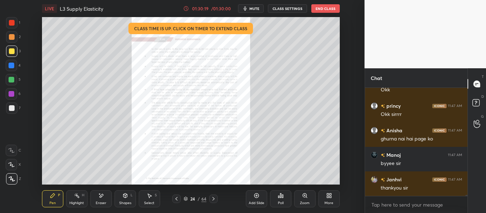
scroll to position [11506, 0]
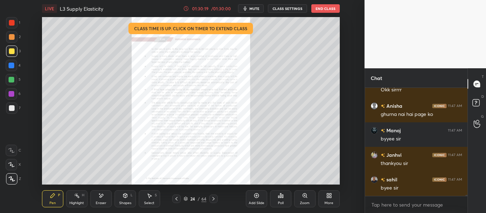
click at [324, 8] on button "End Class" at bounding box center [326, 8] width 28 height 9
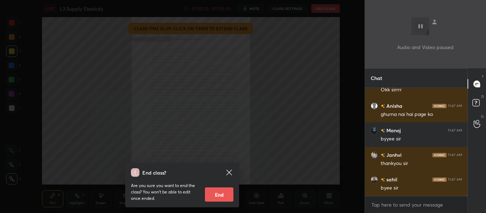
scroll to position [11530, 0]
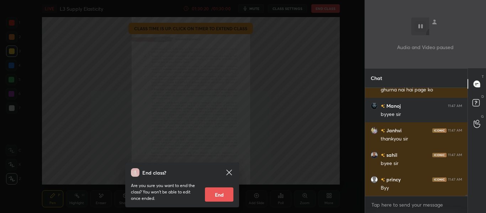
drag, startPoint x: 222, startPoint y: 191, endPoint x: 223, endPoint y: 184, distance: 7.5
click at [221, 191] on button "End" at bounding box center [219, 195] width 28 height 14
type textarea "x"
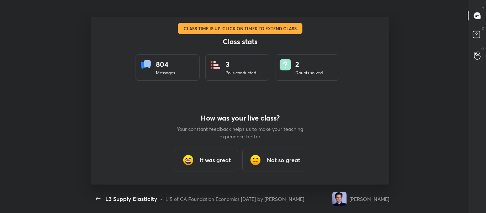
scroll to position [35443, 35148]
click at [213, 165] on h3 "It was great" at bounding box center [215, 160] width 31 height 9
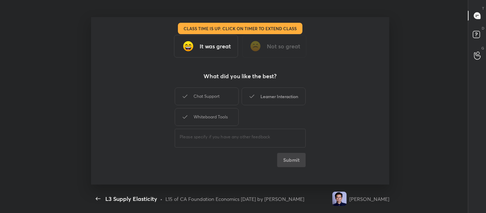
click at [280, 98] on div "Learner Interaction" at bounding box center [274, 97] width 64 height 18
click at [297, 158] on button "Submit" at bounding box center [291, 160] width 28 height 14
